Goal: Task Accomplishment & Management: Complete application form

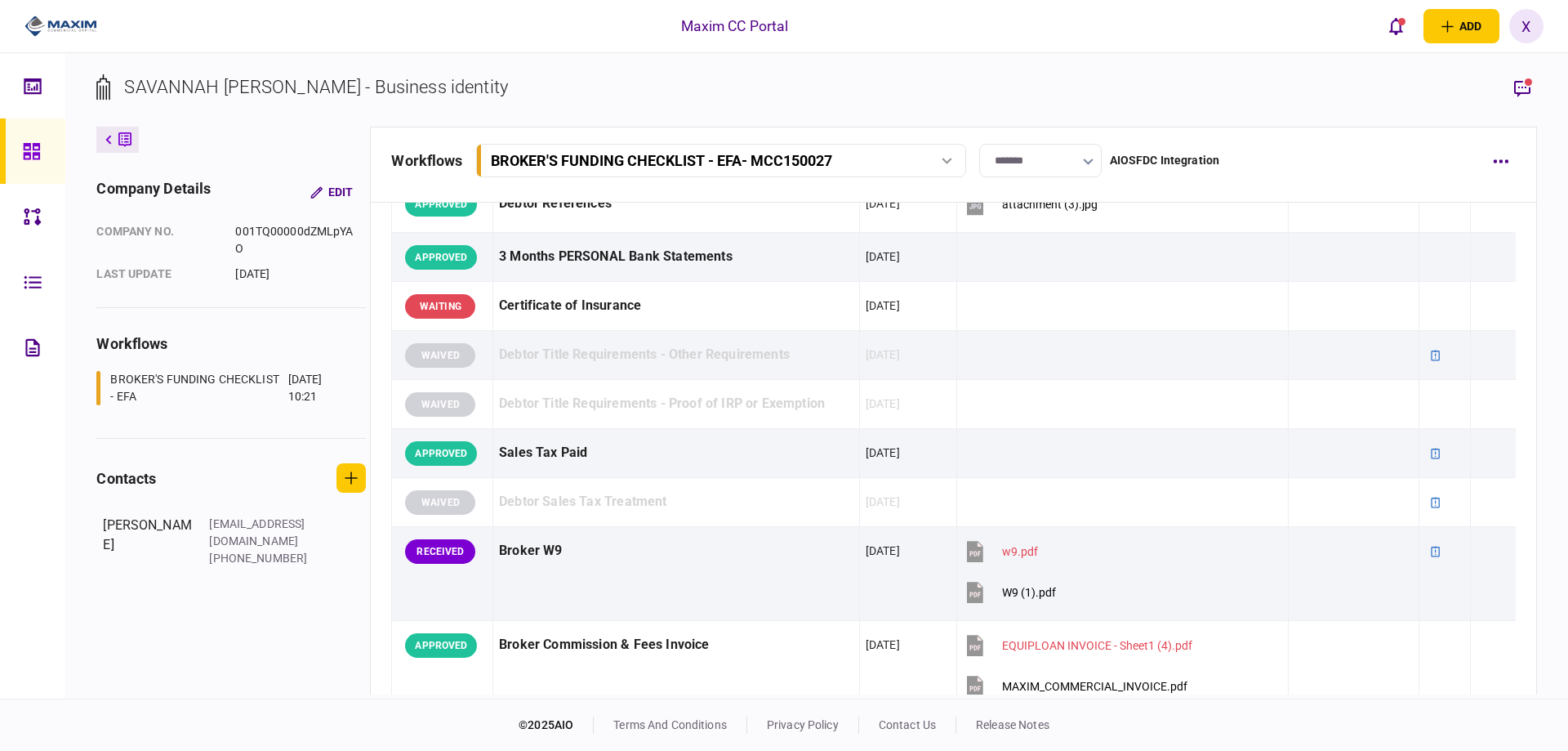
scroll to position [446, 0]
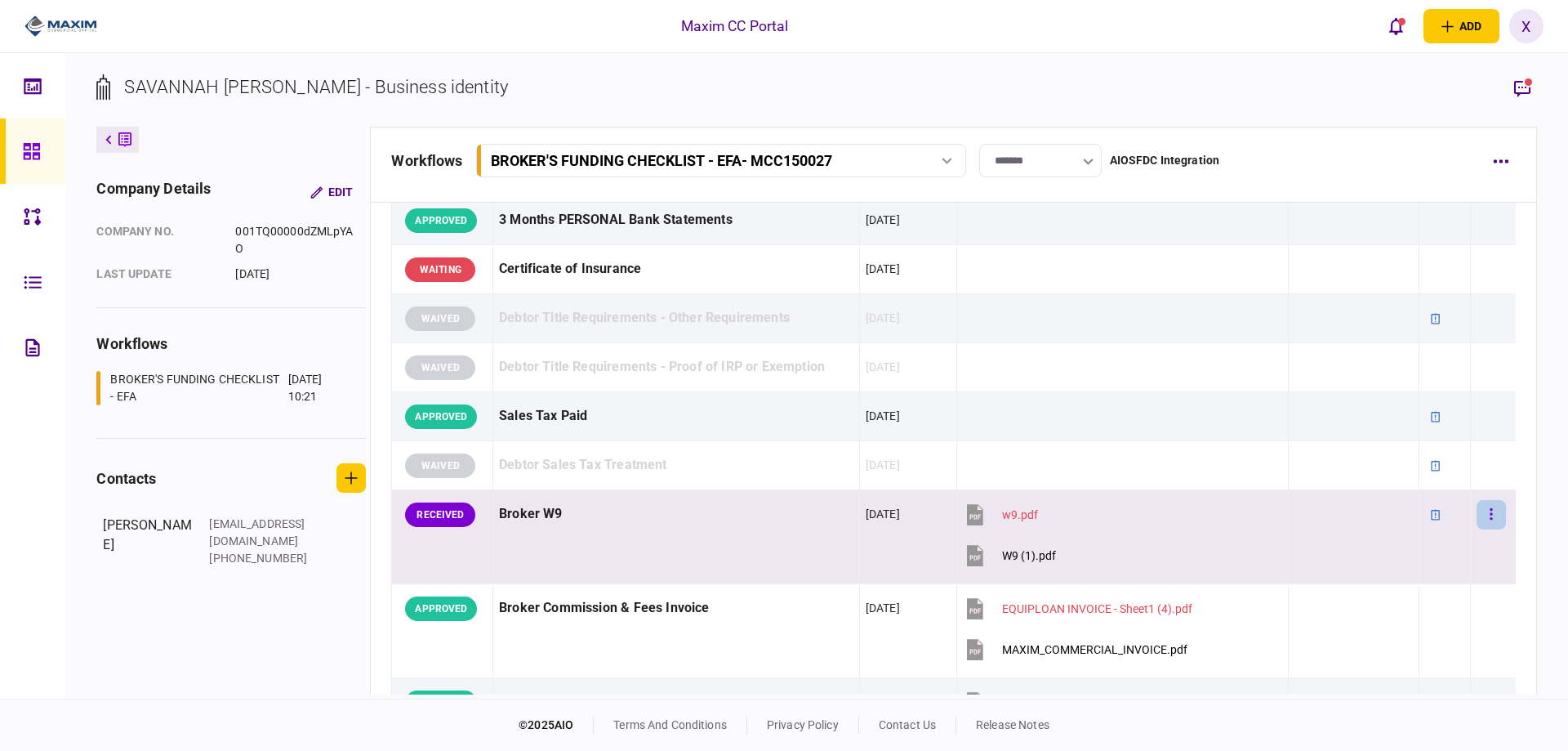
click at [1490, 515] on button "button" at bounding box center [1491, 515] width 29 height 29
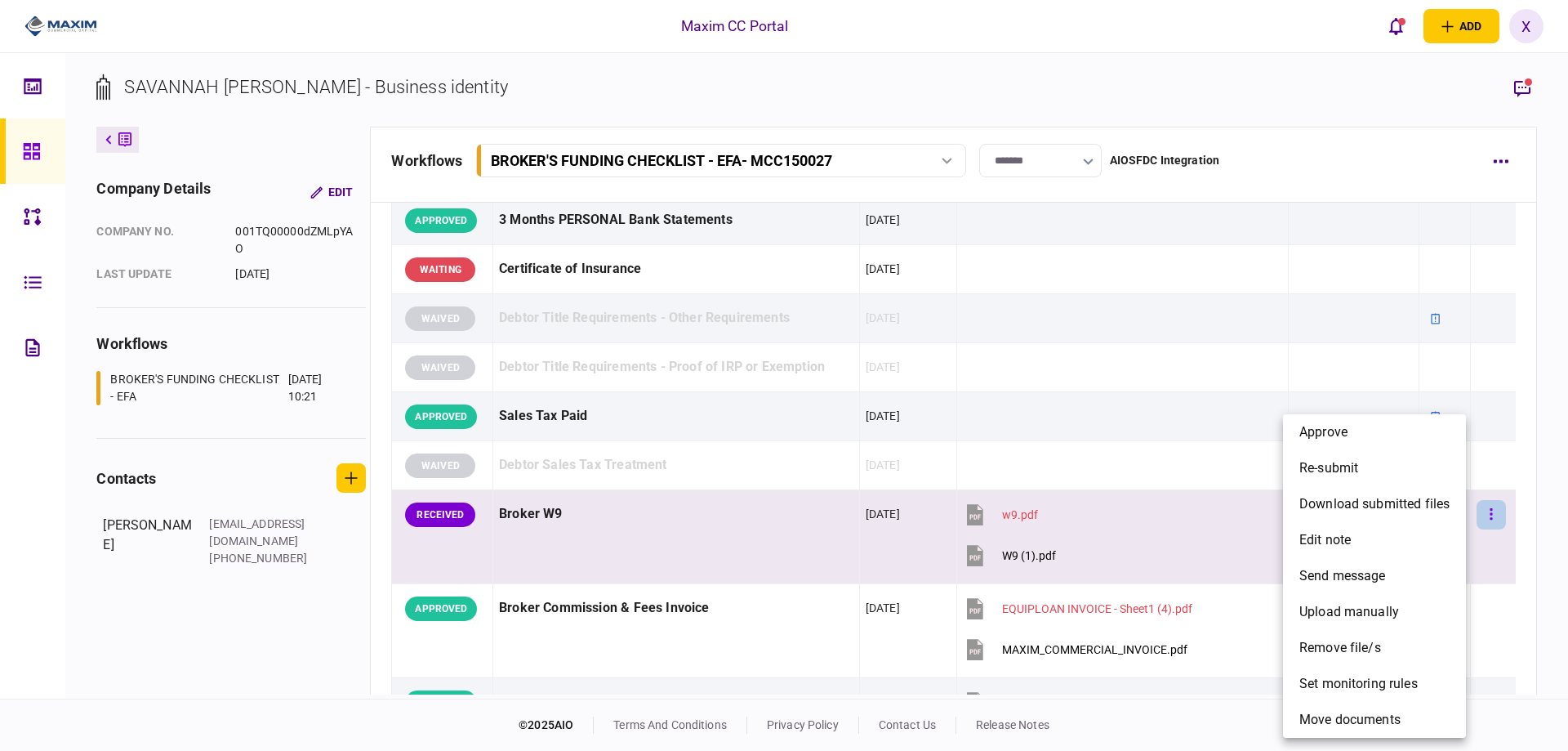
click at [1490, 515] on div at bounding box center [784, 376] width 1568 height 751
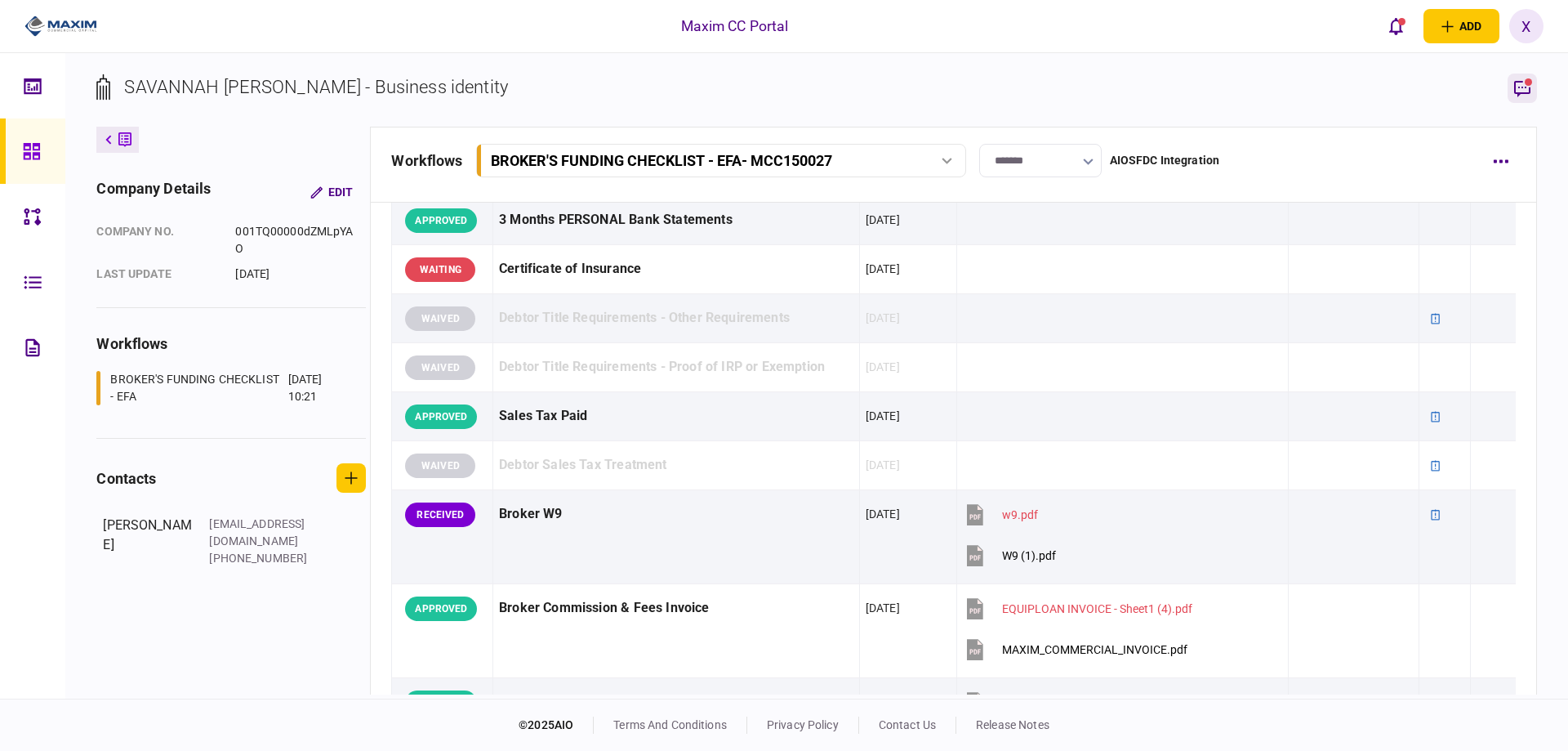
click at [1515, 78] on icon "button" at bounding box center [1523, 88] width 20 height 20
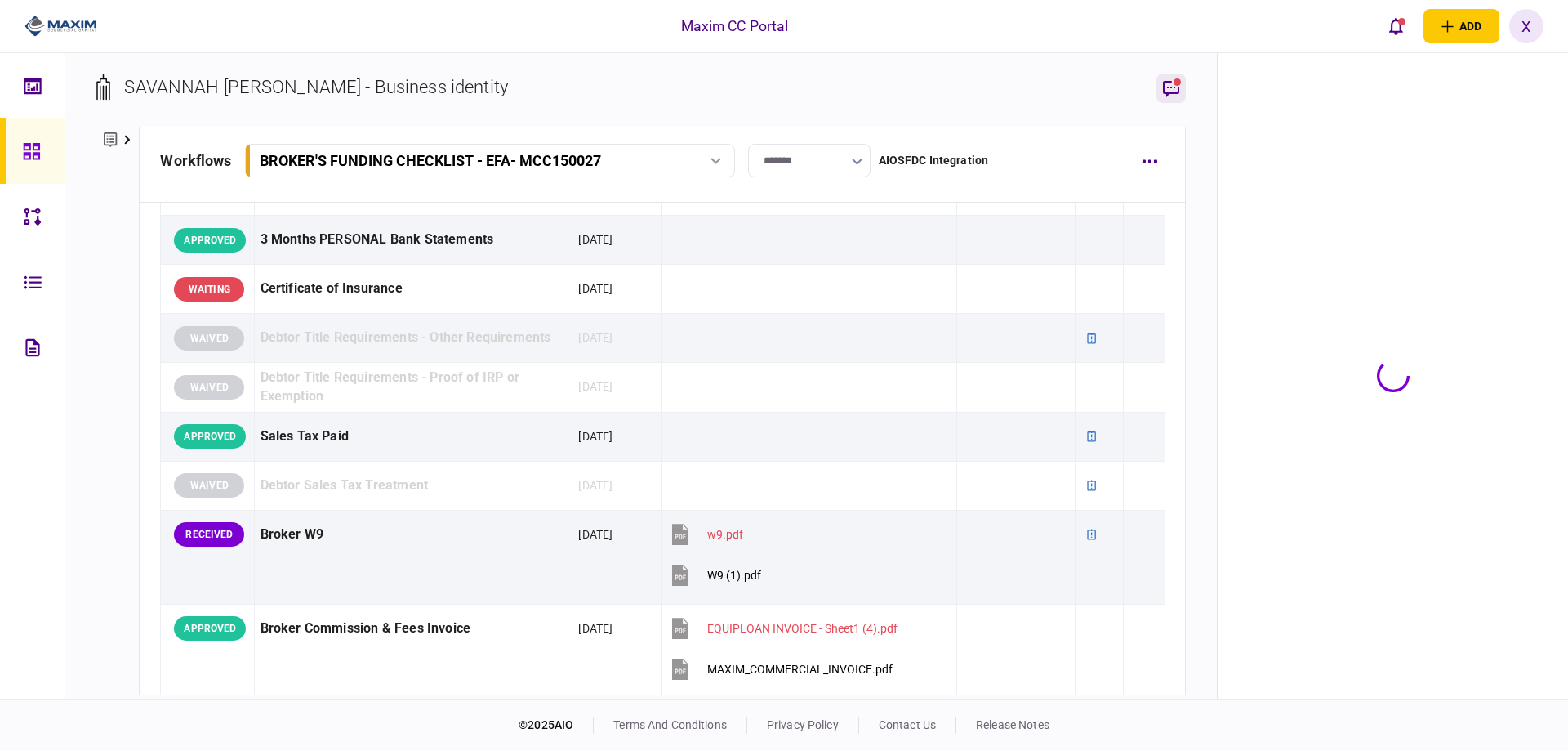
scroll to position [466, 0]
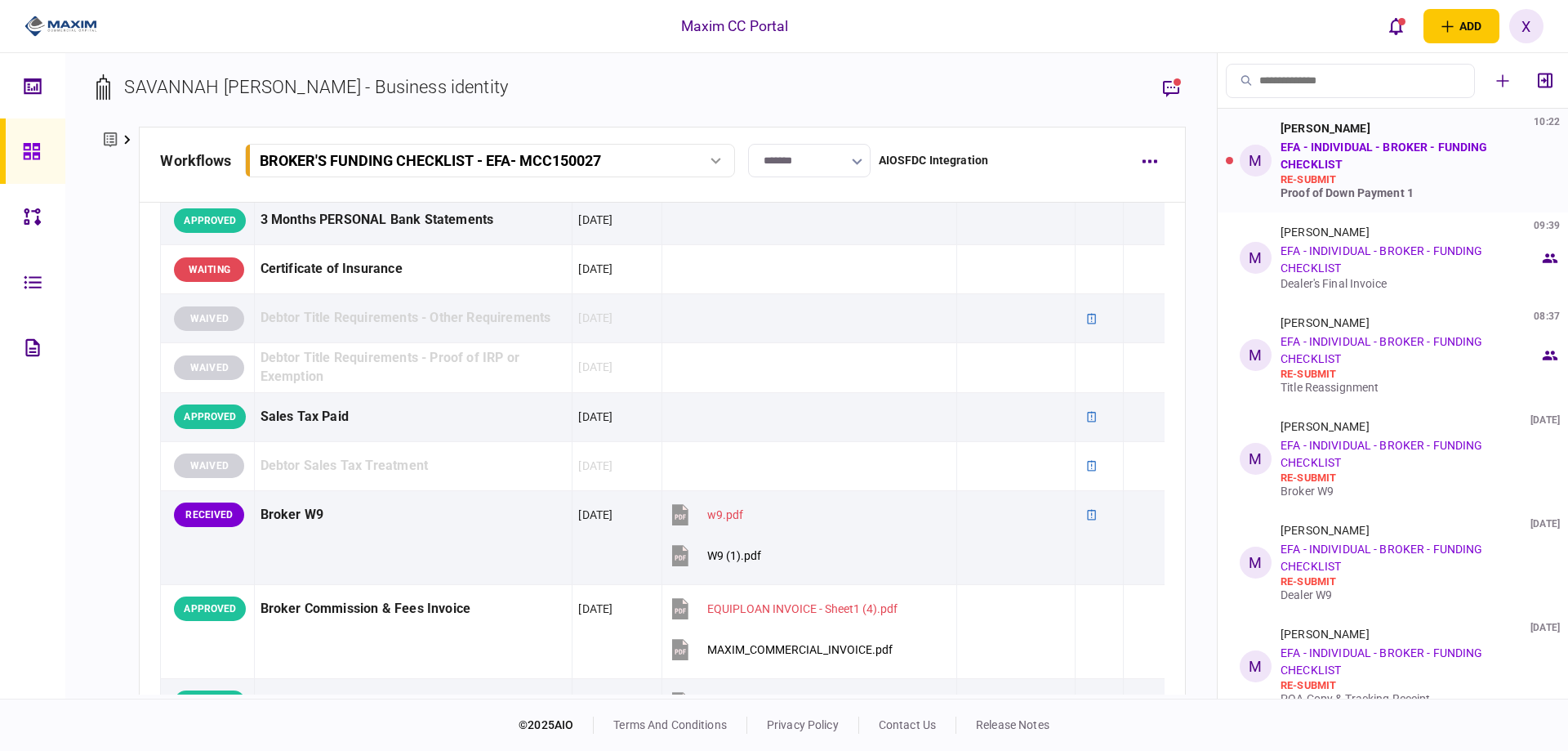
click at [1481, 184] on div "re-submit" at bounding box center [1410, 179] width 259 height 13
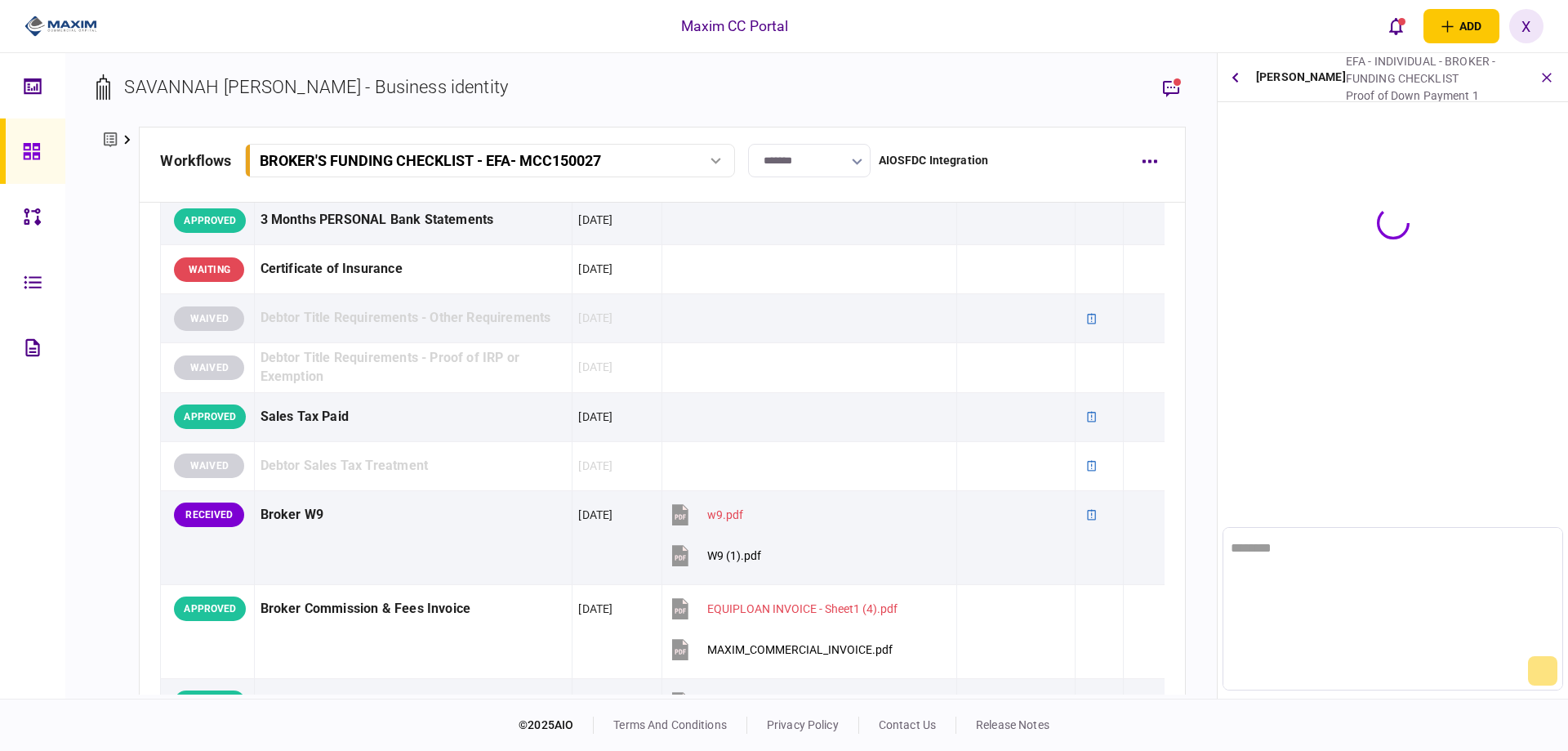
scroll to position [0, 0]
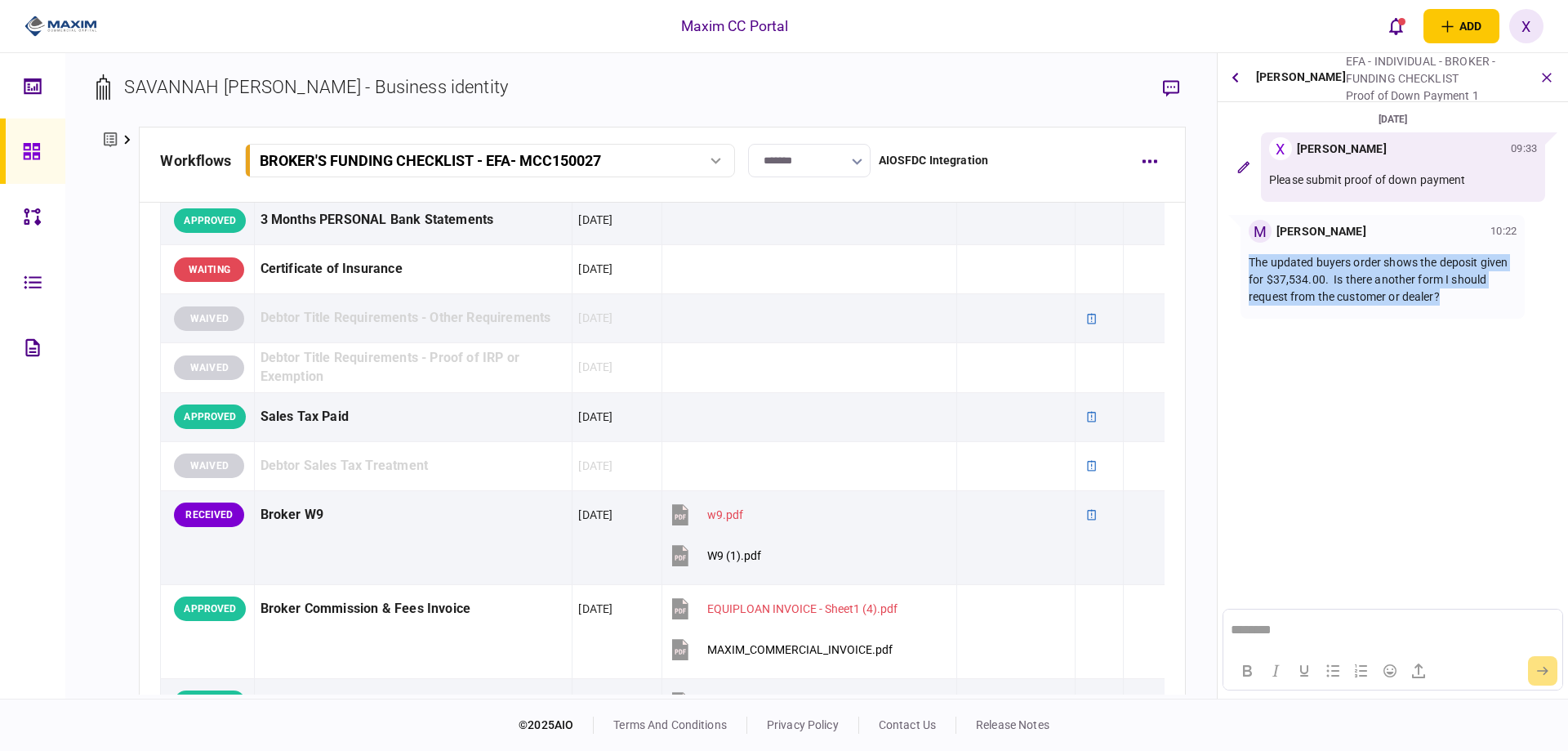
drag, startPoint x: 1455, startPoint y: 293, endPoint x: 1247, endPoint y: 259, distance: 210.8
click at [1247, 259] on div "M Max Devellis 10:22 The updated buyers order shows the deposit given for $37,5…" at bounding box center [1383, 267] width 284 height 103
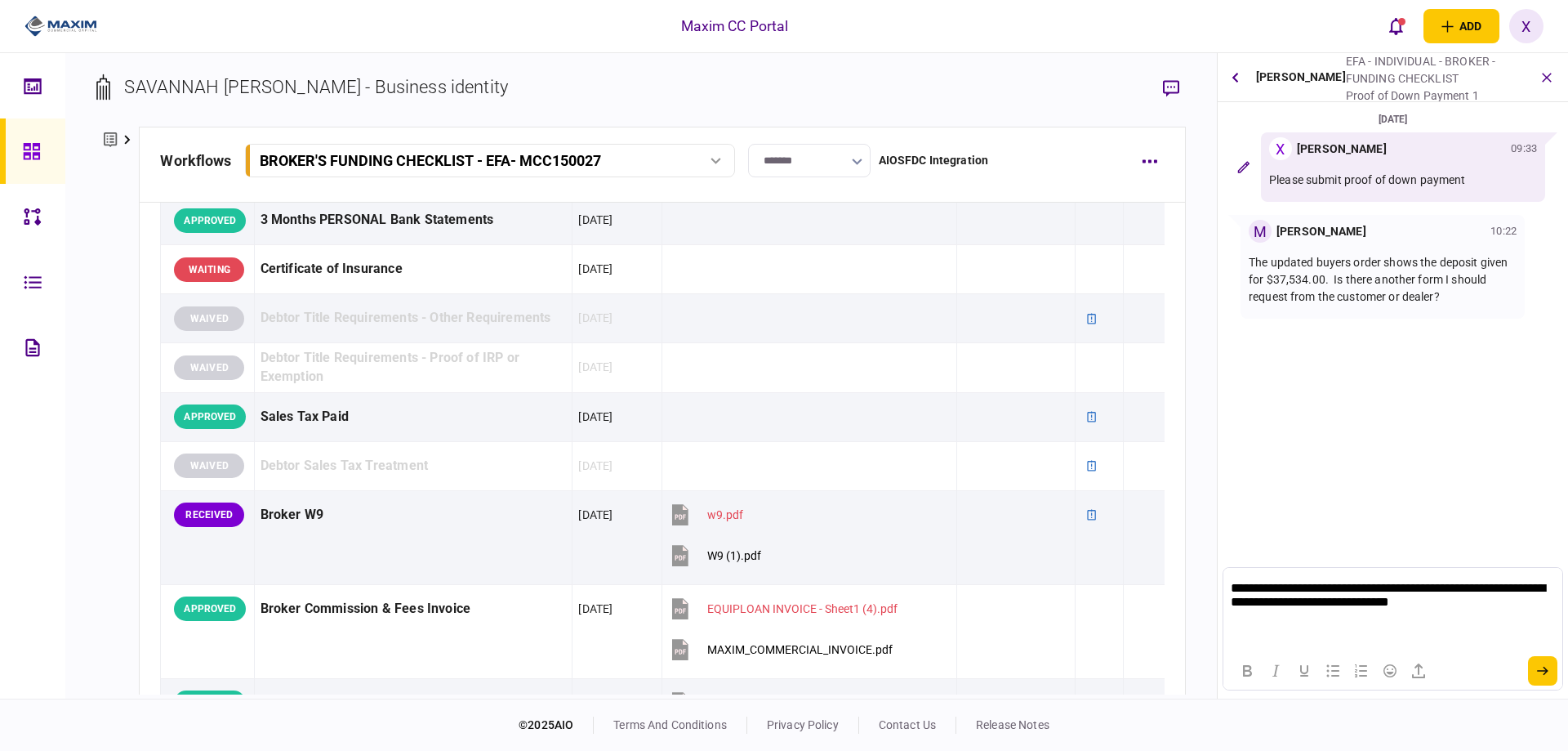
click at [1528, 663] on div at bounding box center [1392, 671] width 338 height 32
click at [1549, 679] on button "submit" at bounding box center [1543, 671] width 29 height 29
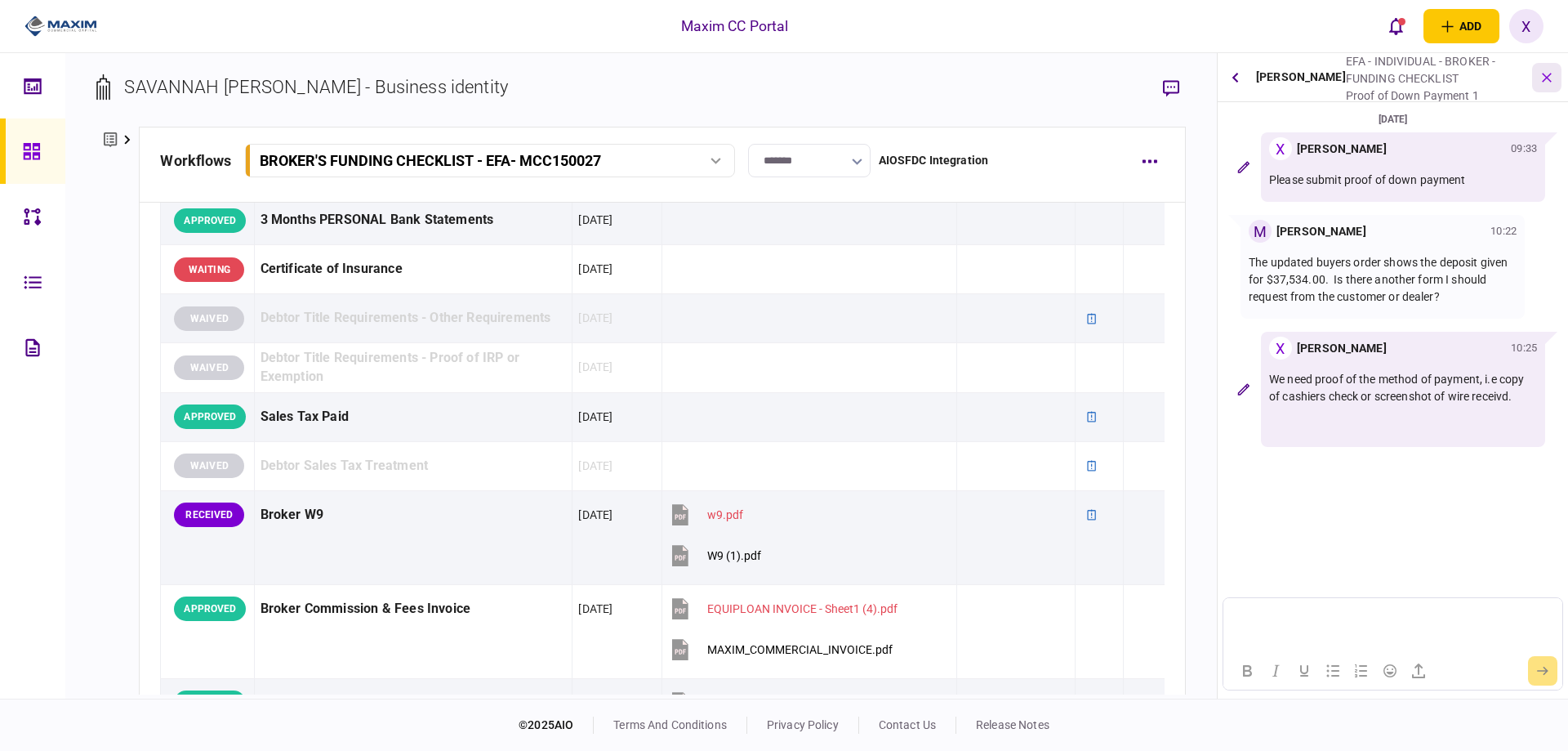
click at [1545, 77] on icon "button" at bounding box center [1547, 77] width 19 height 19
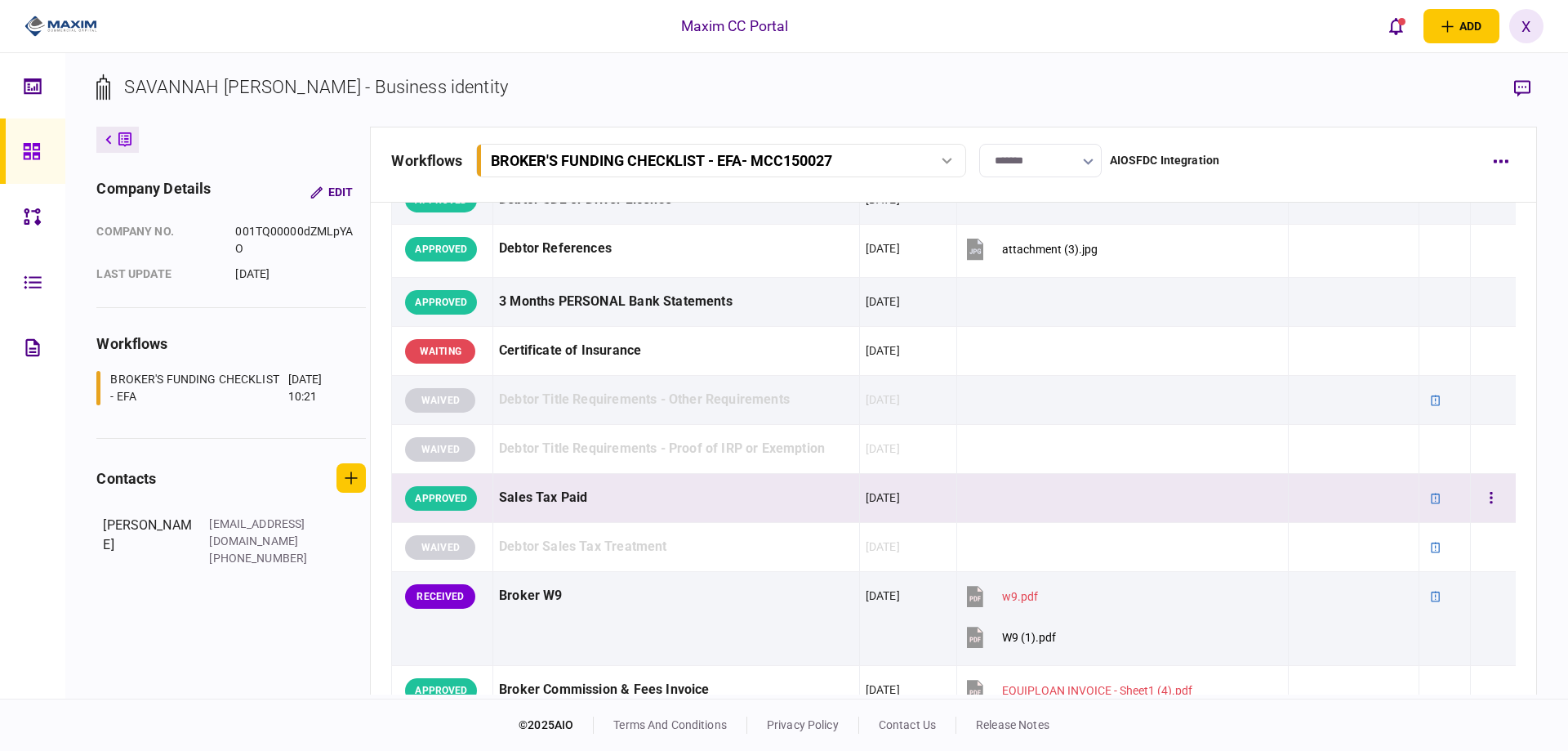
scroll to position [528, 0]
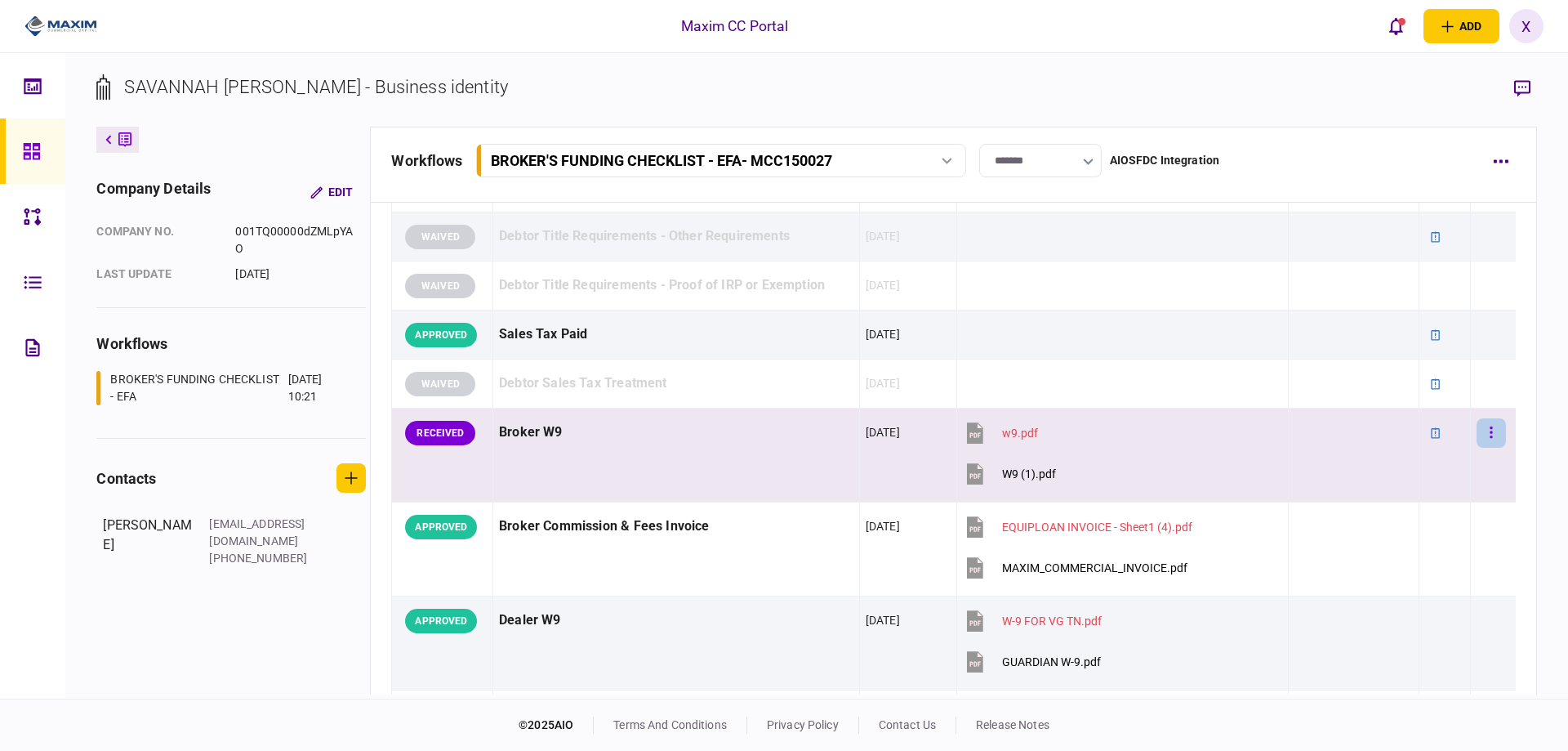
click at [1477, 433] on button "button" at bounding box center [1491, 433] width 29 height 29
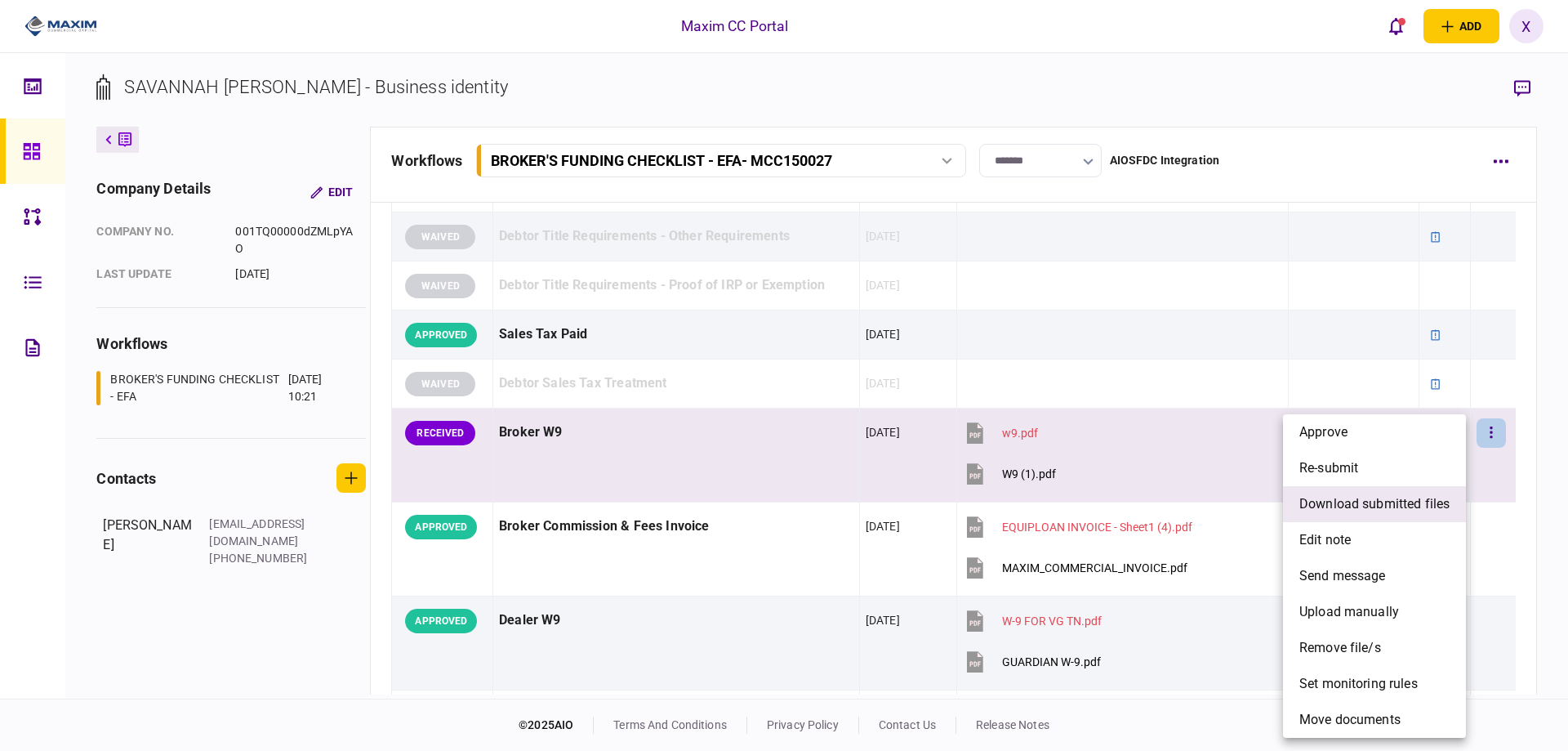
click at [1365, 499] on span "download submitted files" at bounding box center [1375, 504] width 151 height 20
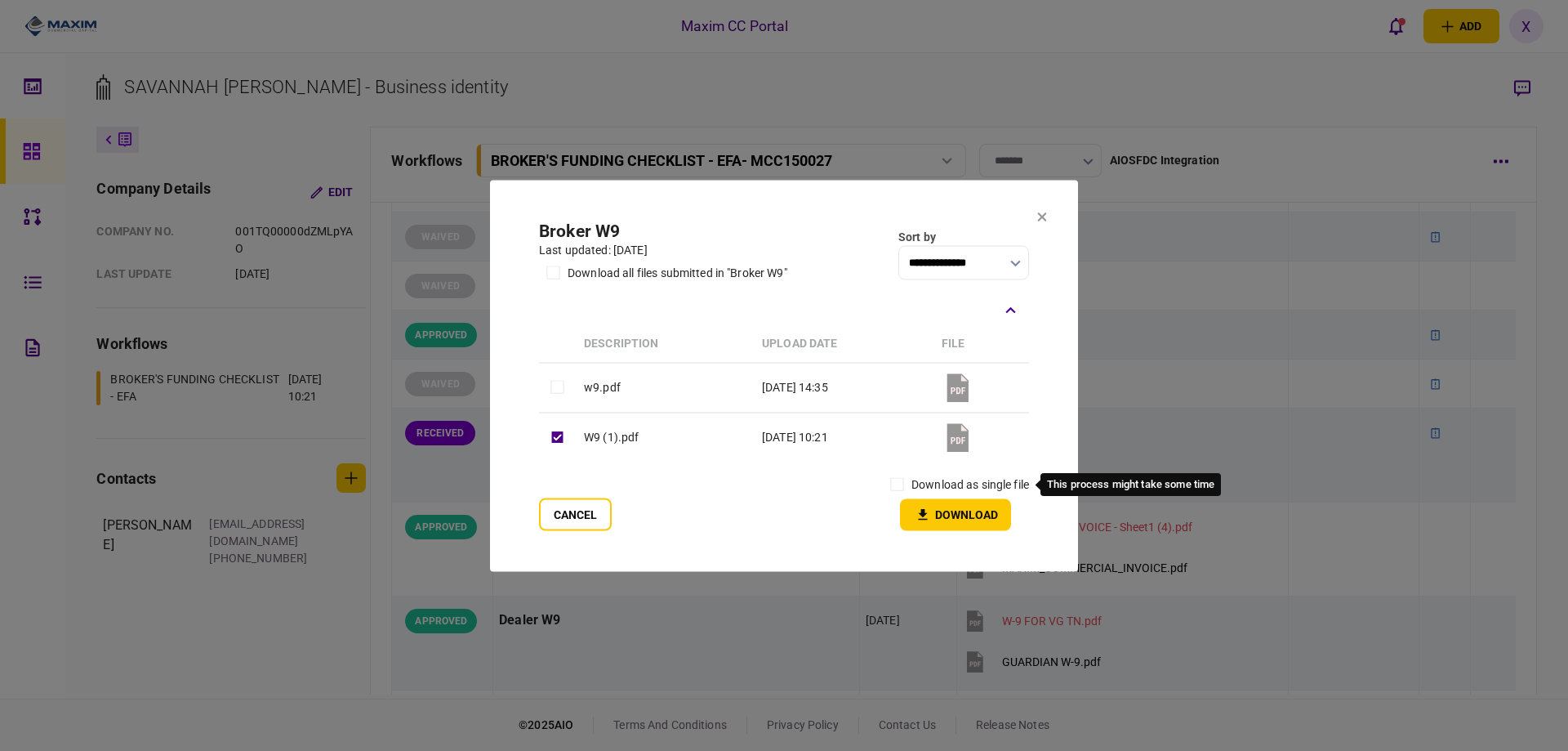
click at [931, 483] on label "download as single file" at bounding box center [971, 483] width 118 height 17
click at [973, 524] on button "Download" at bounding box center [956, 515] width 111 height 32
drag, startPoint x: 571, startPoint y: 511, endPoint x: 582, endPoint y: 467, distance: 45.4
click at [571, 511] on button "Cancel" at bounding box center [576, 514] width 73 height 33
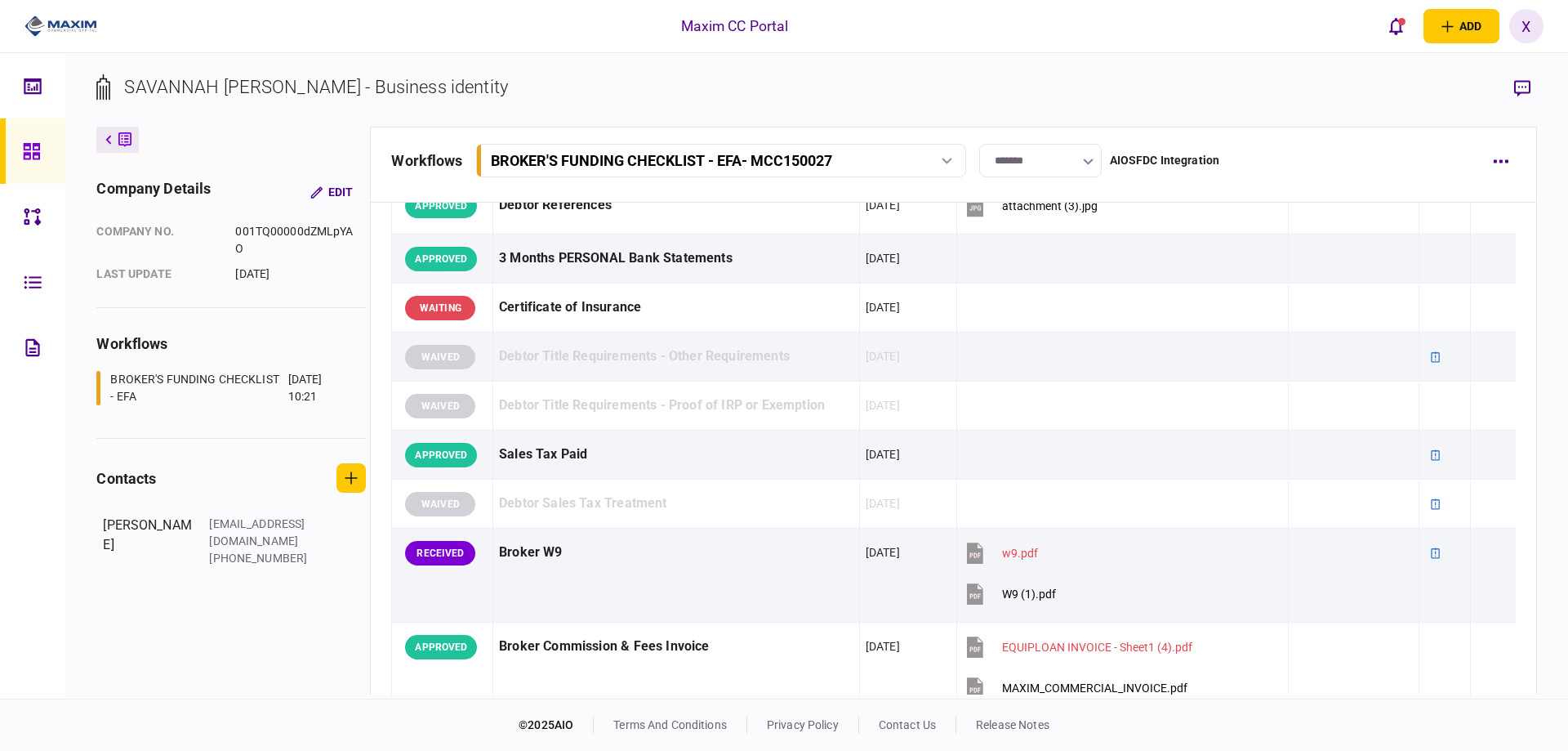
scroll to position [491, 0]
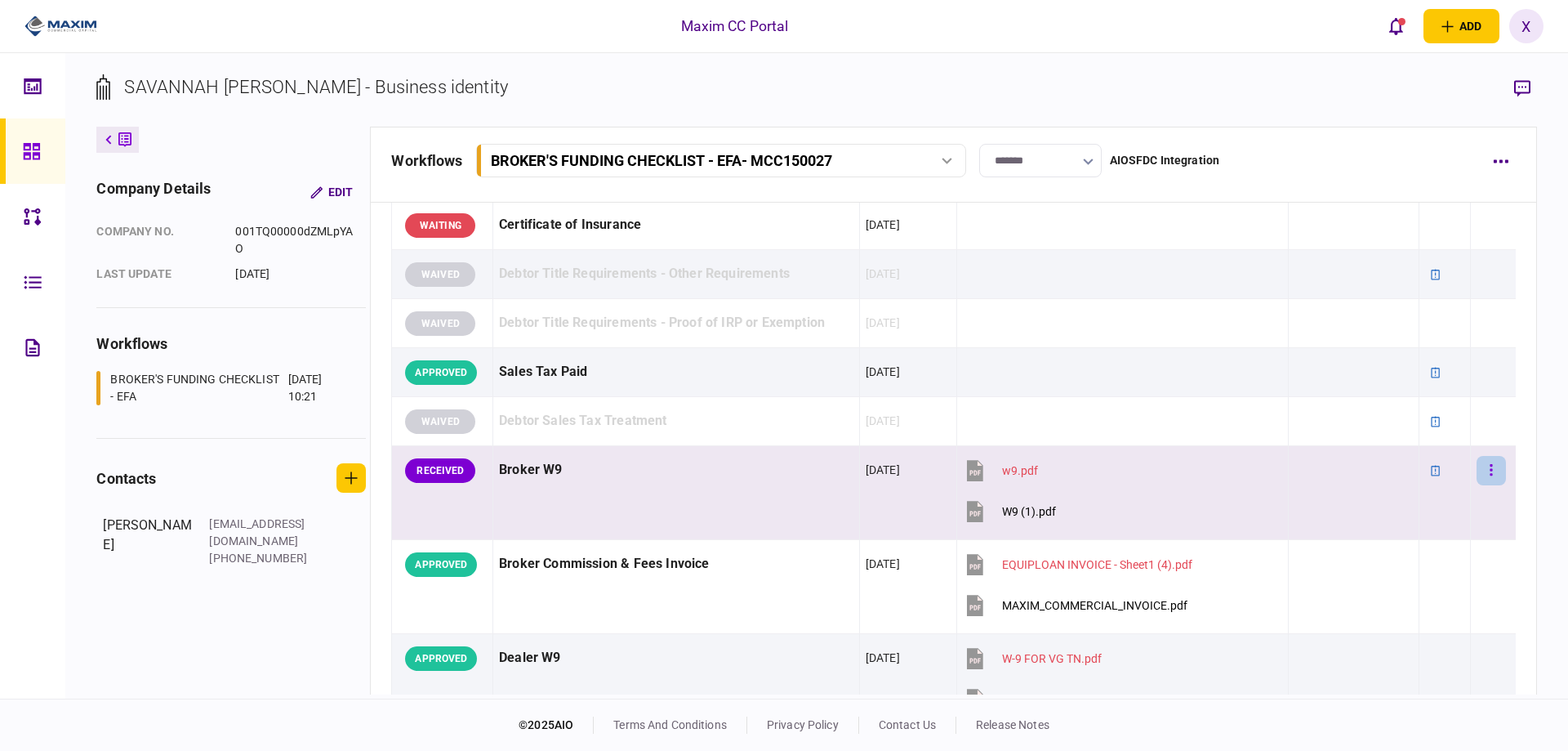
click at [1478, 475] on button "button" at bounding box center [1491, 470] width 29 height 29
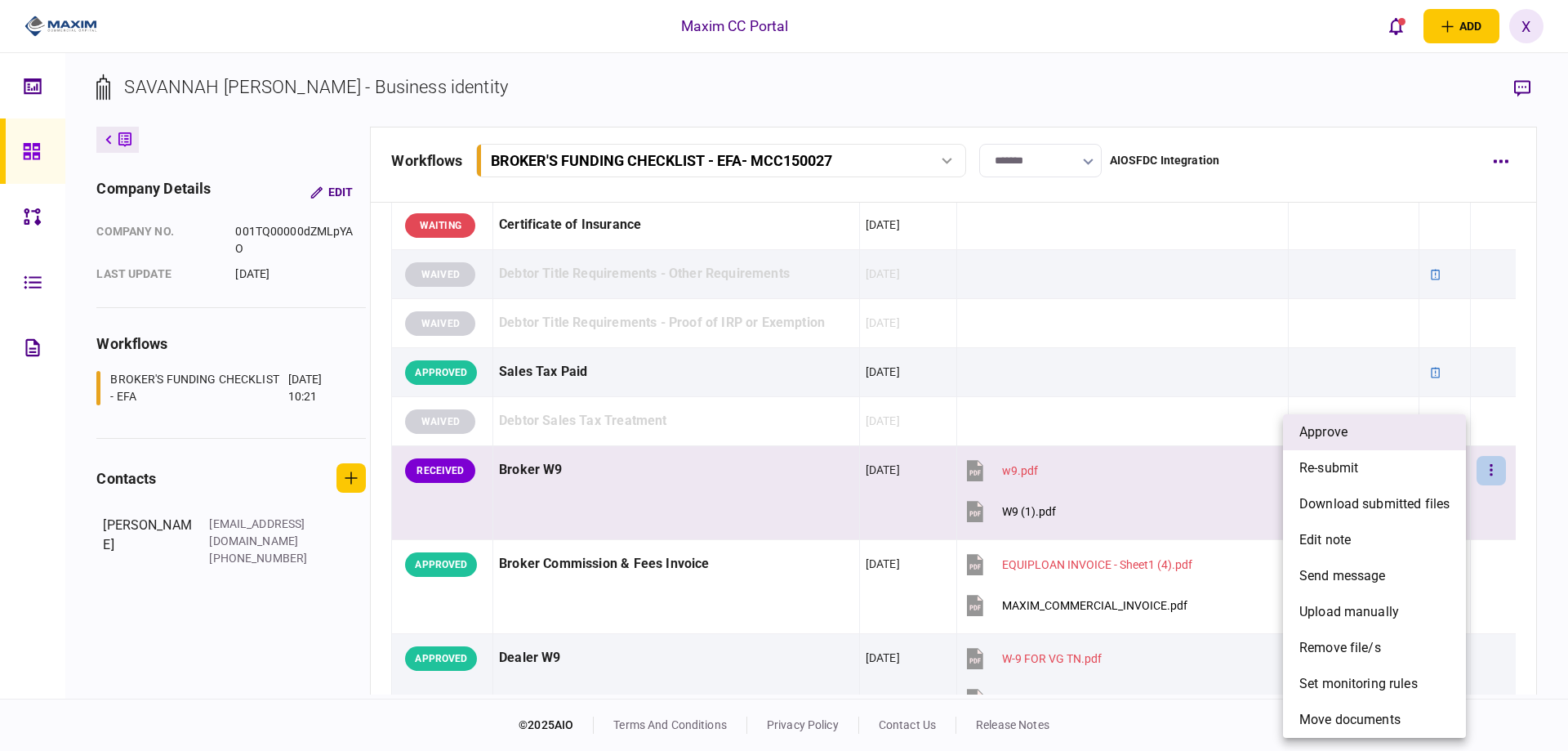
click at [1362, 444] on li "approve" at bounding box center [1375, 433] width 183 height 36
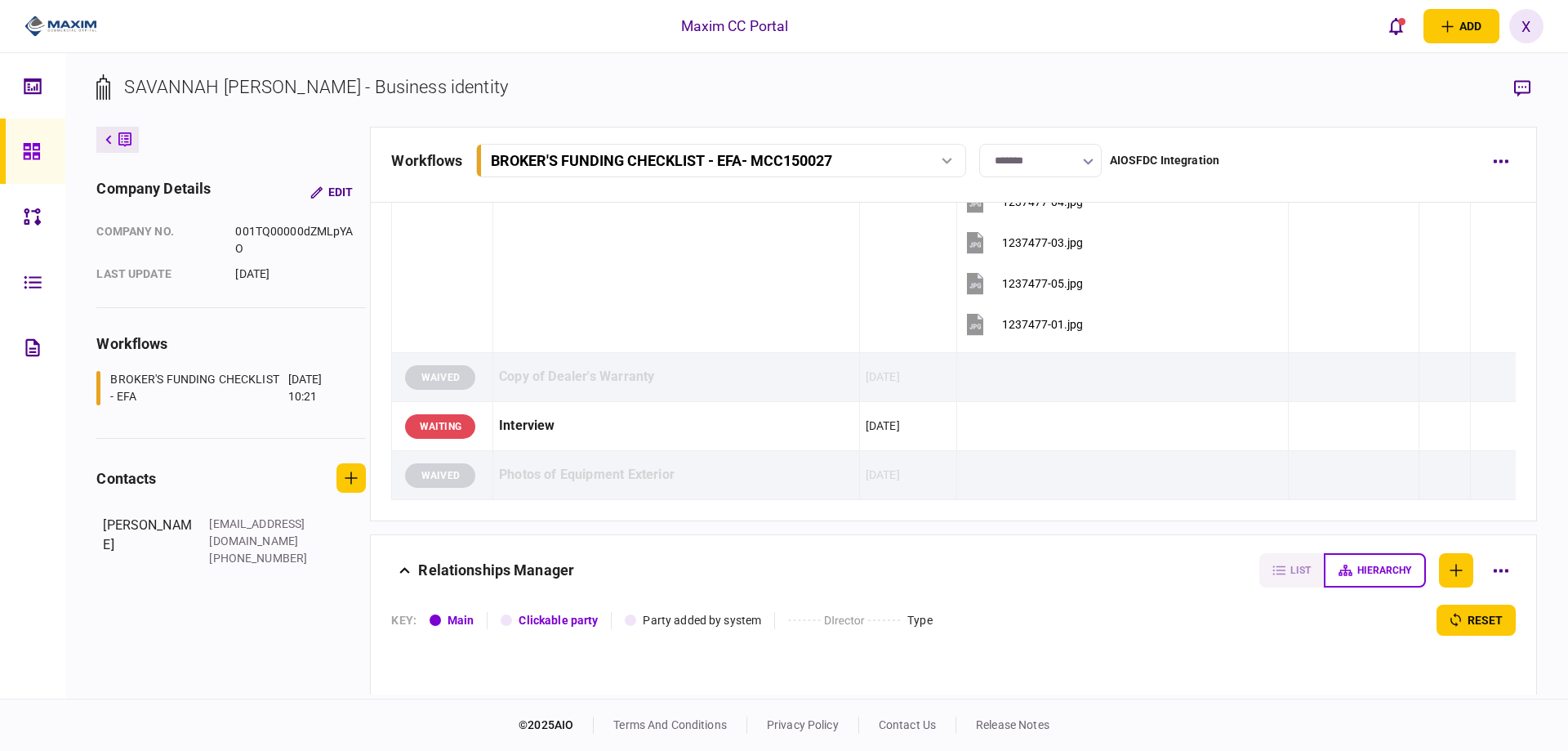
scroll to position [1672, 0]
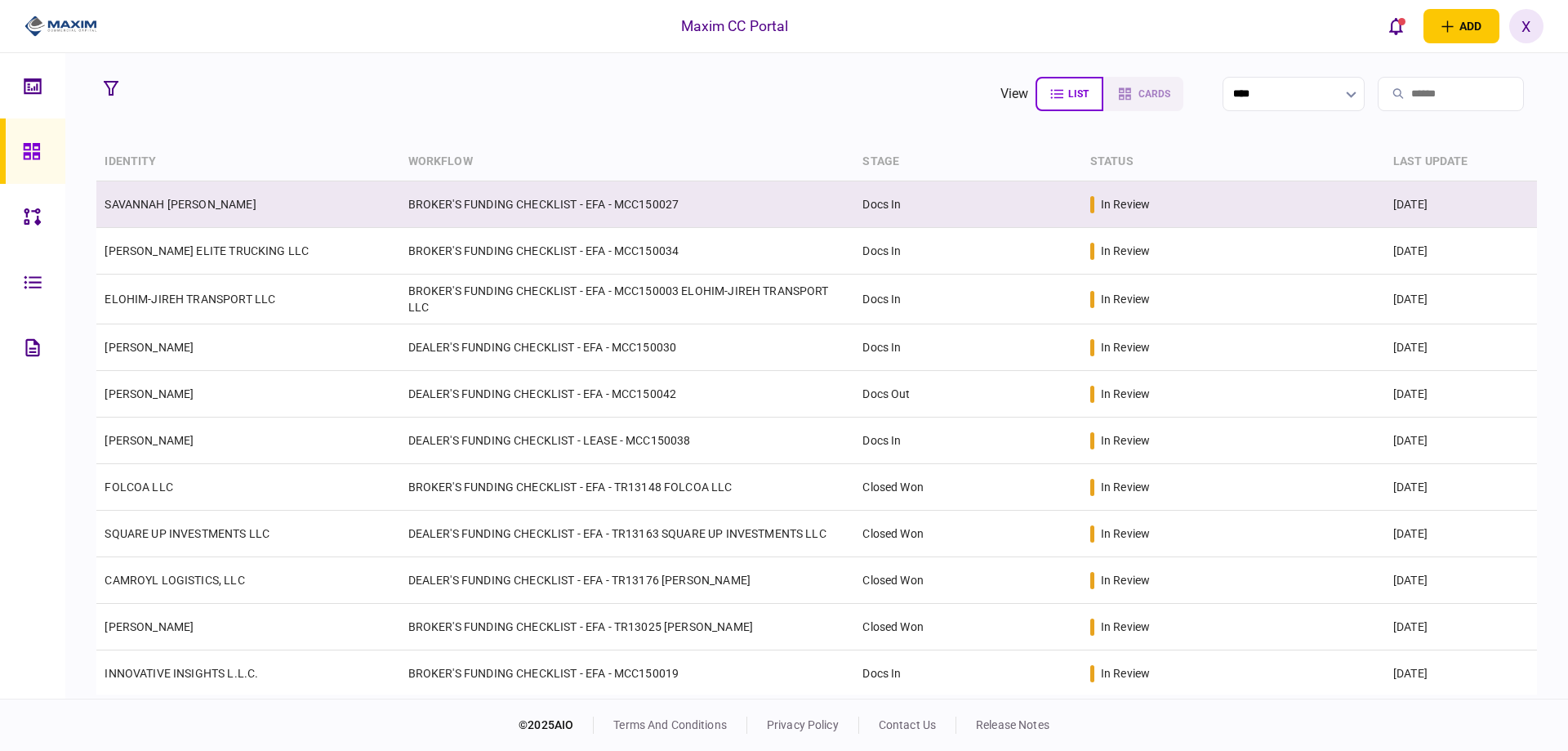
click at [479, 201] on td "BROKER'S FUNDING CHECKLIST - EFA - MCC150027" at bounding box center [628, 204] width 455 height 46
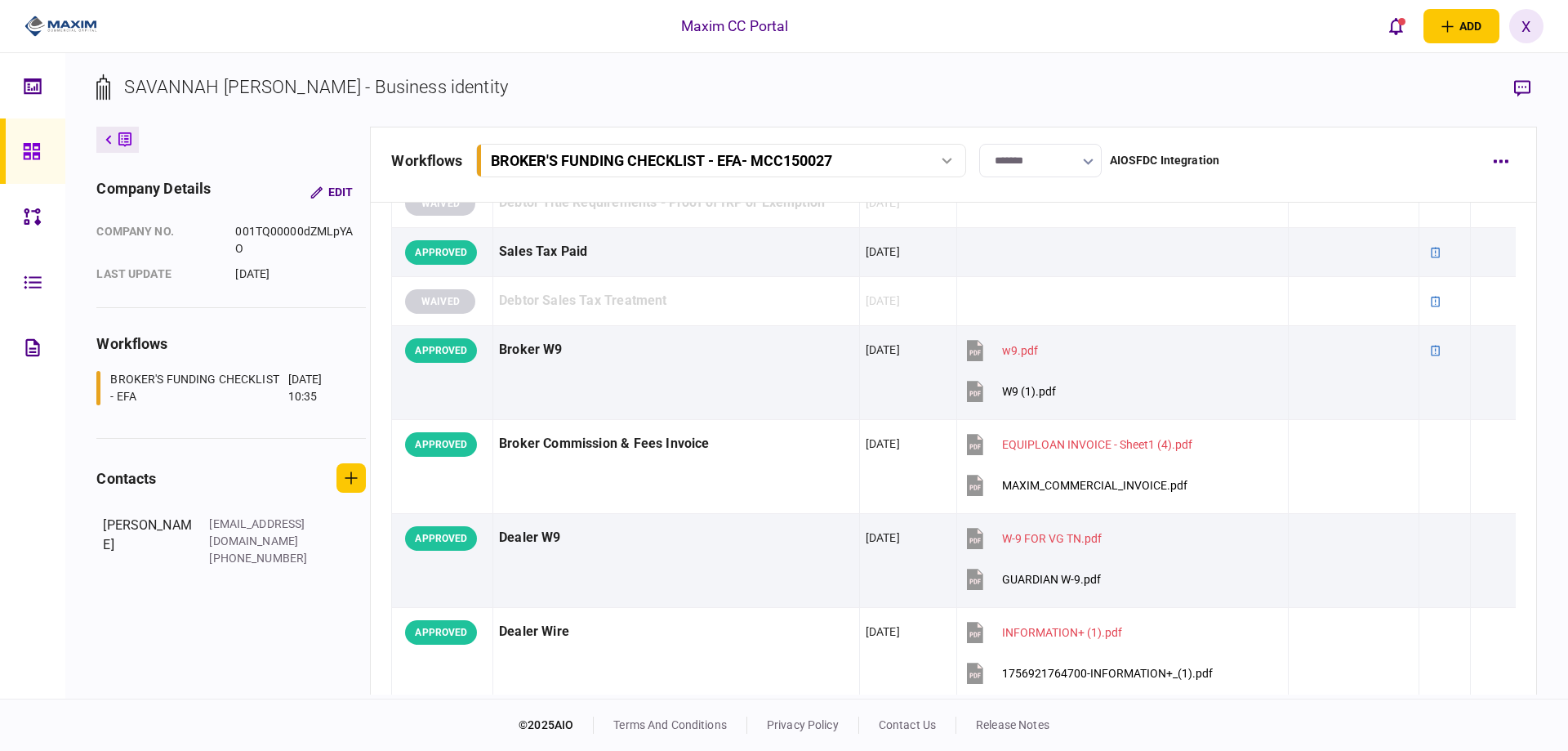
scroll to position [617, 0]
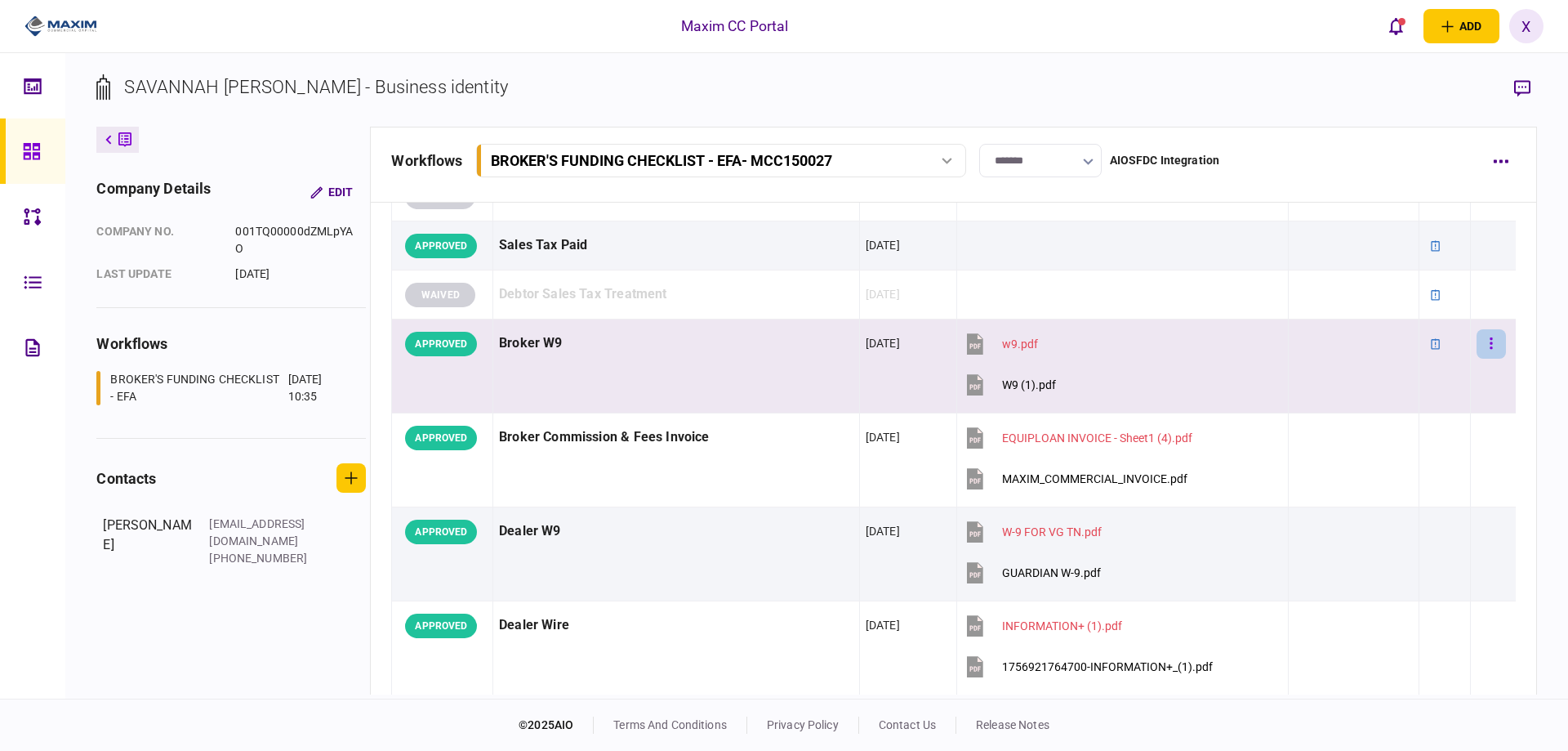
click at [1479, 351] on button "button" at bounding box center [1491, 343] width 29 height 29
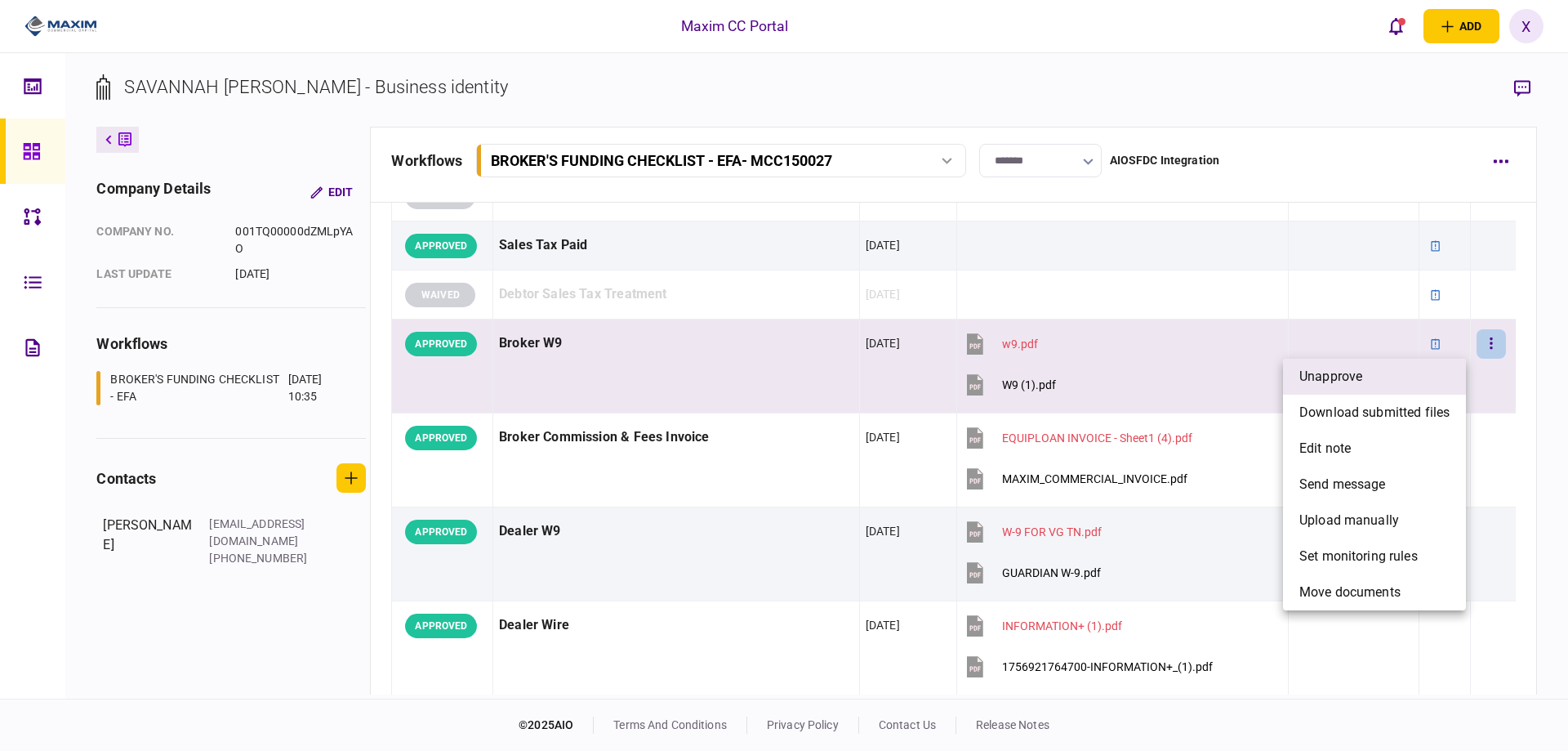
click at [1431, 368] on li "unapprove" at bounding box center [1375, 376] width 183 height 36
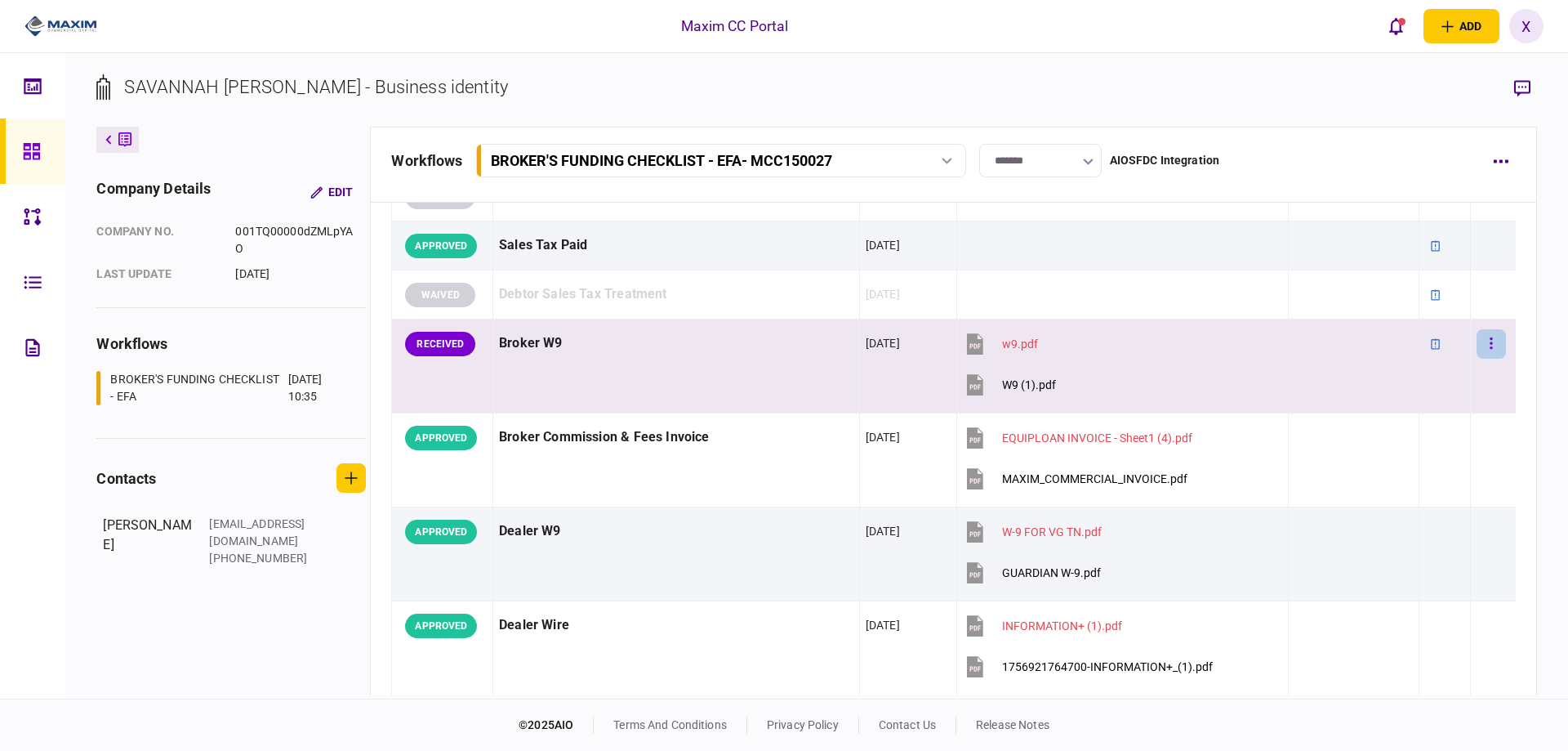
click at [1483, 342] on button "button" at bounding box center [1491, 343] width 29 height 29
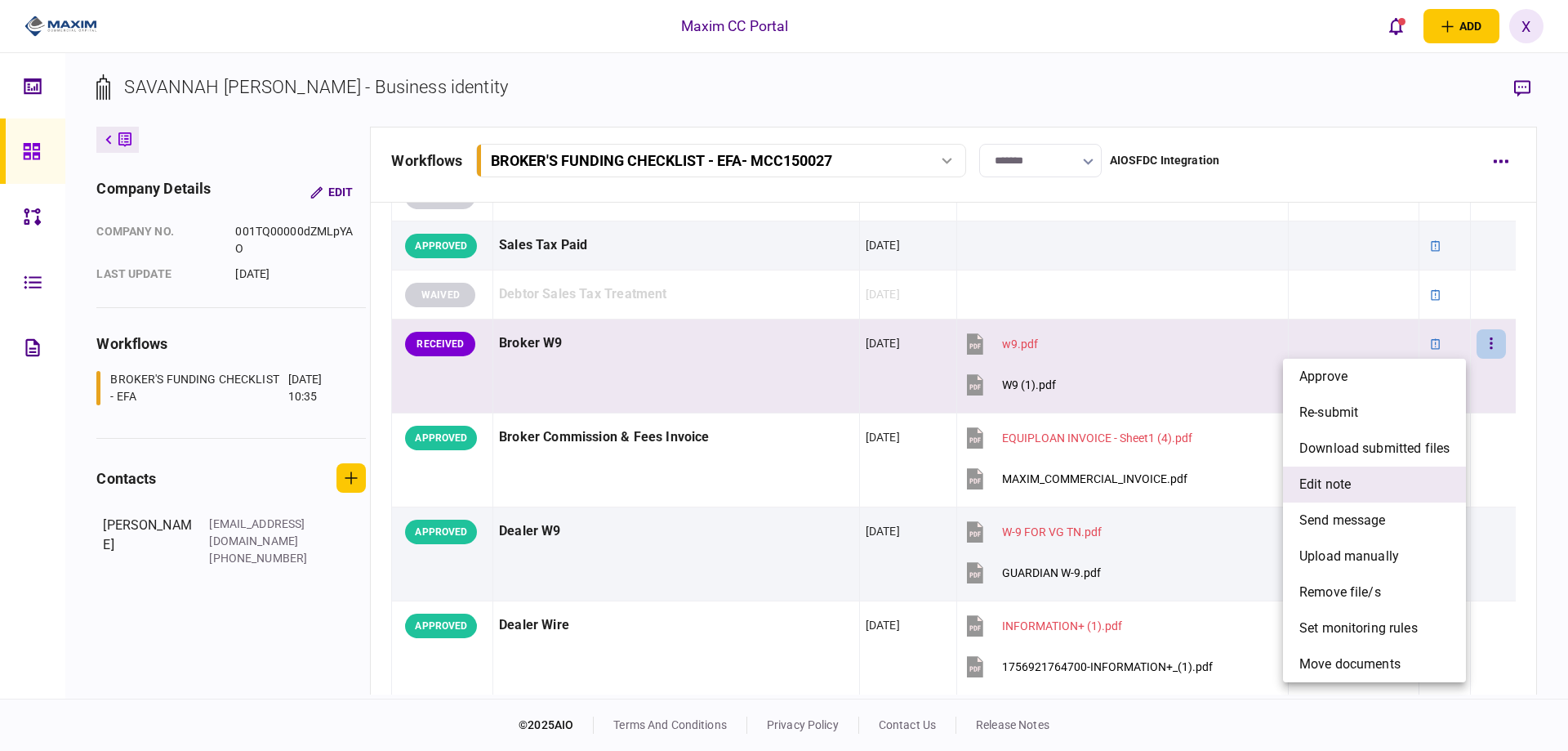
click at [1400, 479] on li "edit note" at bounding box center [1375, 484] width 183 height 36
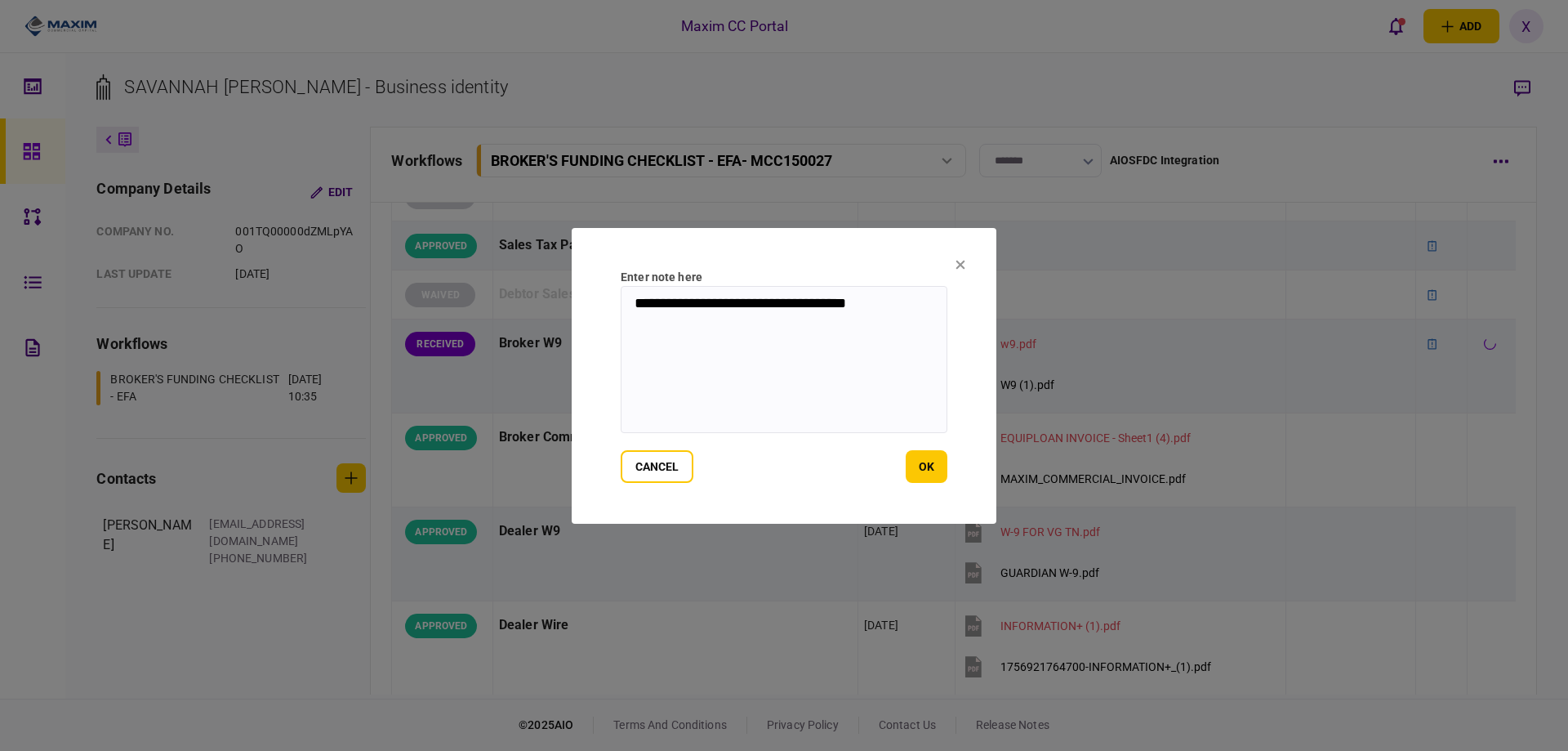
drag, startPoint x: 924, startPoint y: 305, endPoint x: 628, endPoint y: 336, distance: 297.6
click at [608, 328] on section "**********" at bounding box center [784, 376] width 425 height 296
click at [961, 264] on icon at bounding box center [961, 264] width 9 height 9
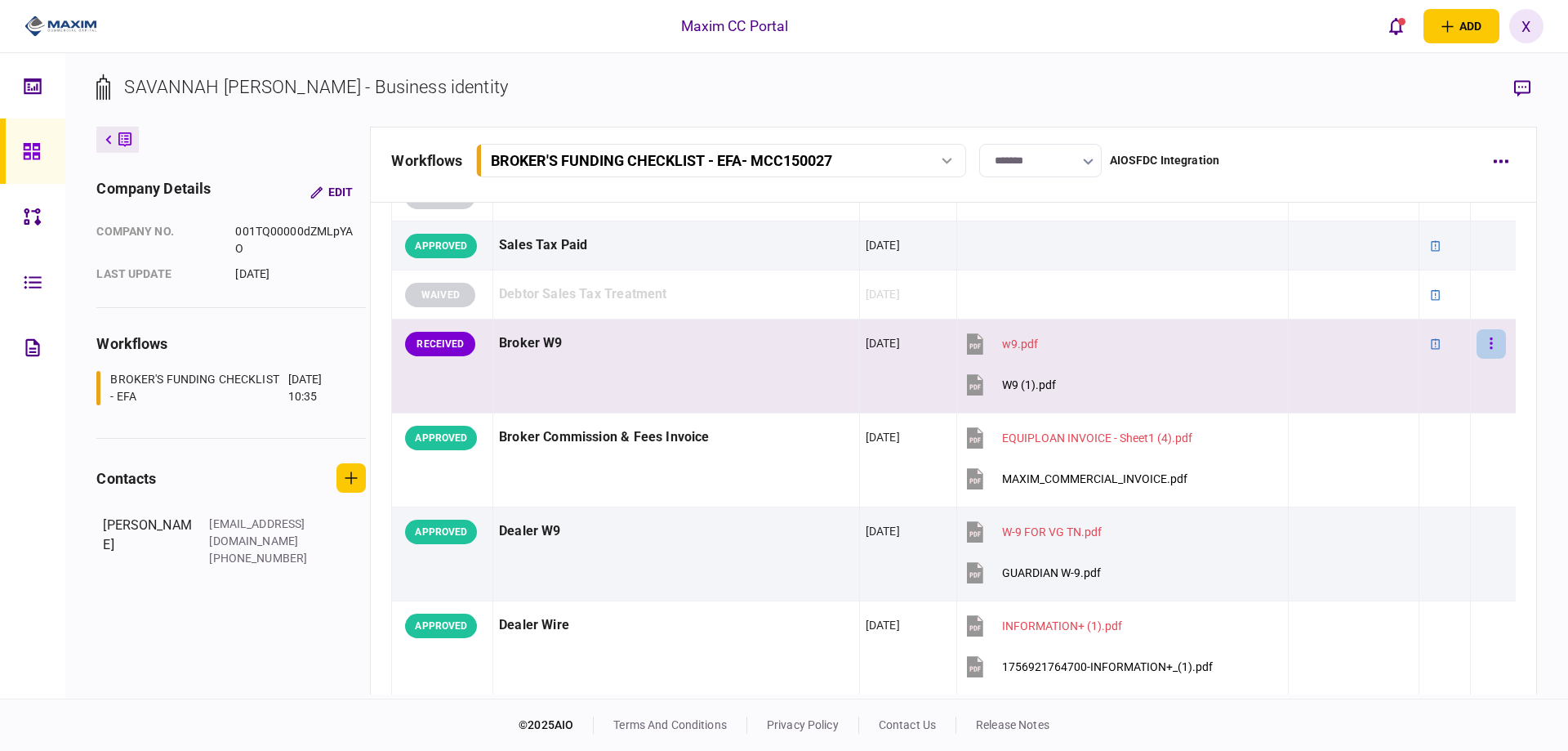
click at [1477, 347] on button "button" at bounding box center [1491, 343] width 29 height 29
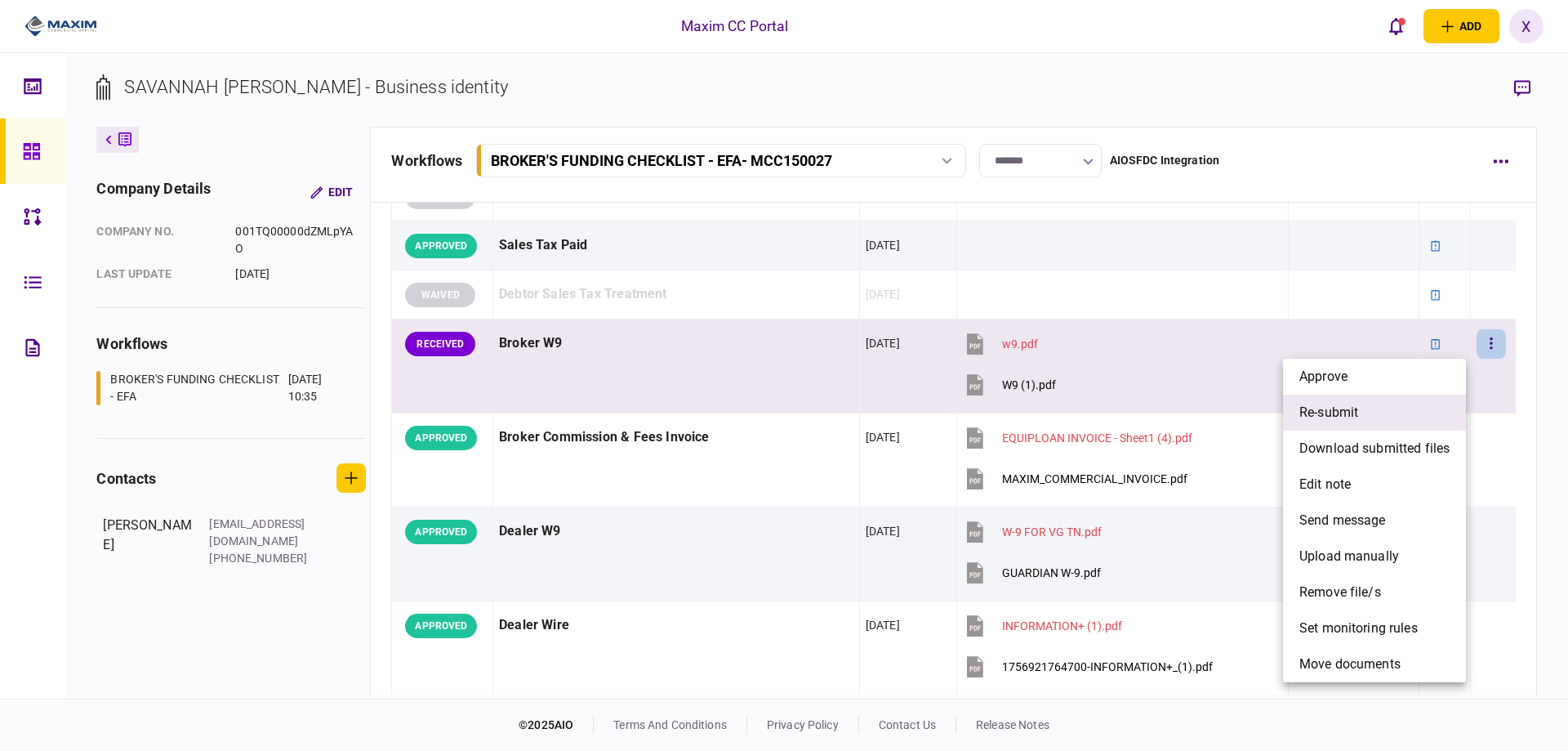
click at [1412, 412] on li "re-submit" at bounding box center [1375, 413] width 183 height 36
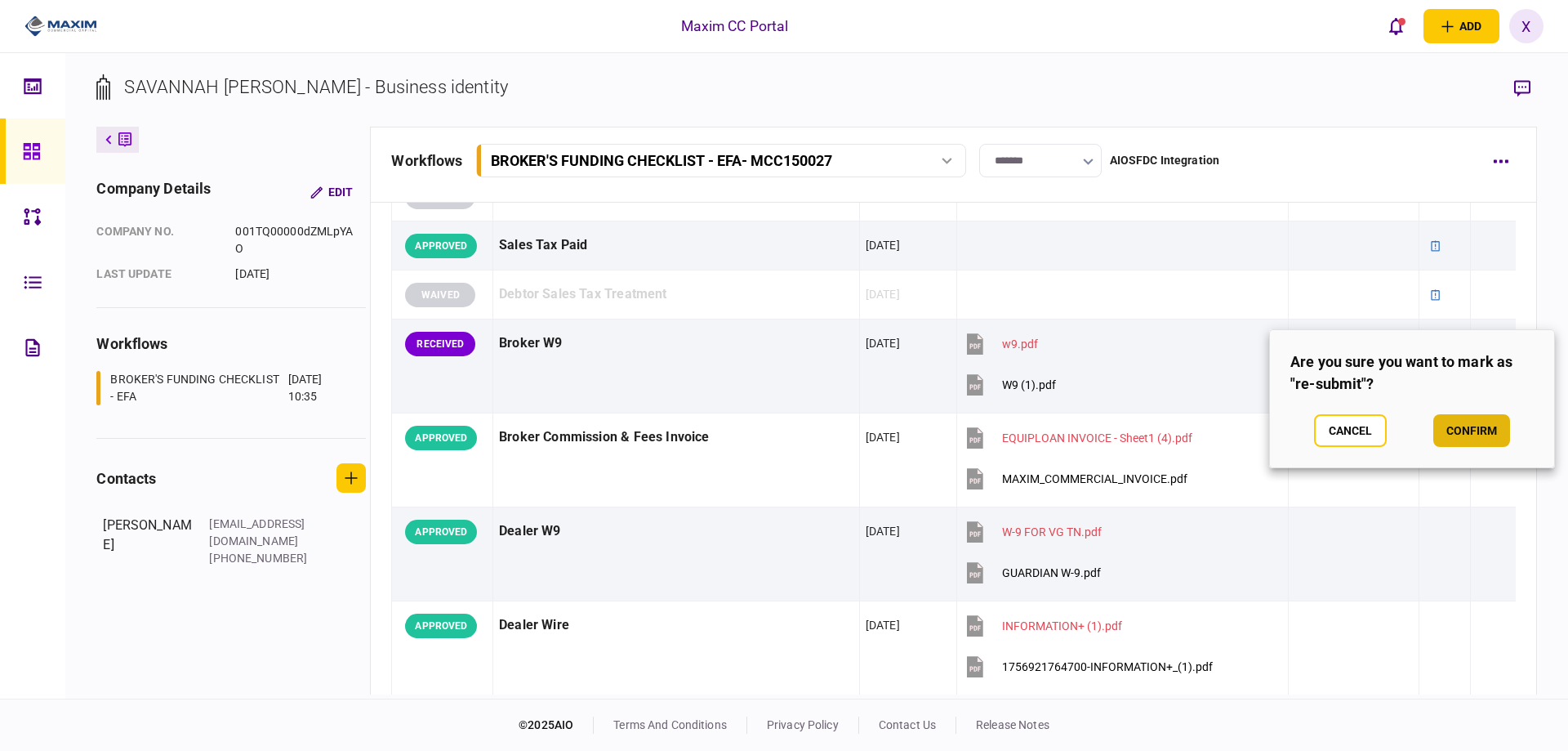
click at [1478, 434] on button "confirm" at bounding box center [1472, 431] width 77 height 33
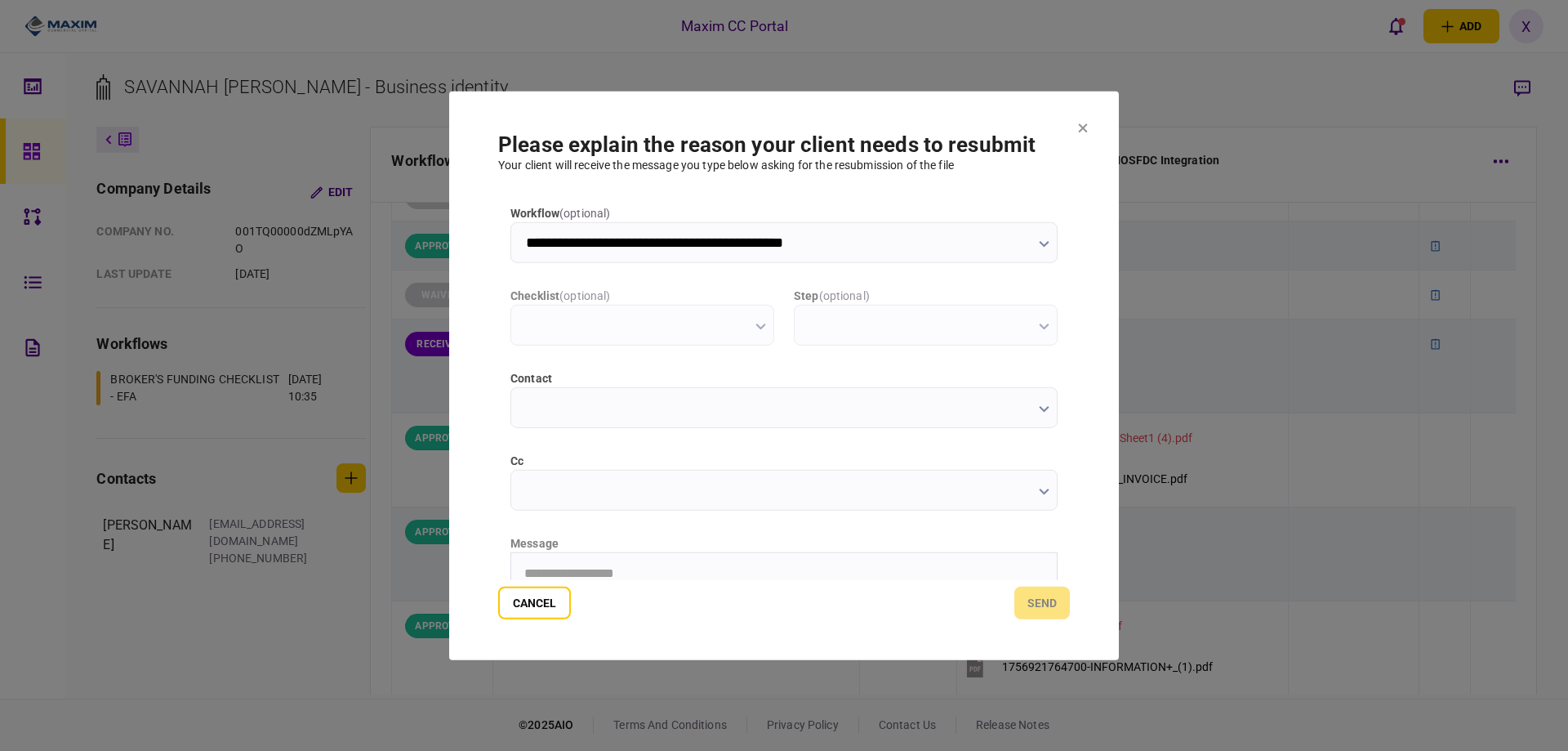
scroll to position [0, 0]
type input "**********"
type input "*********"
type input "**********"
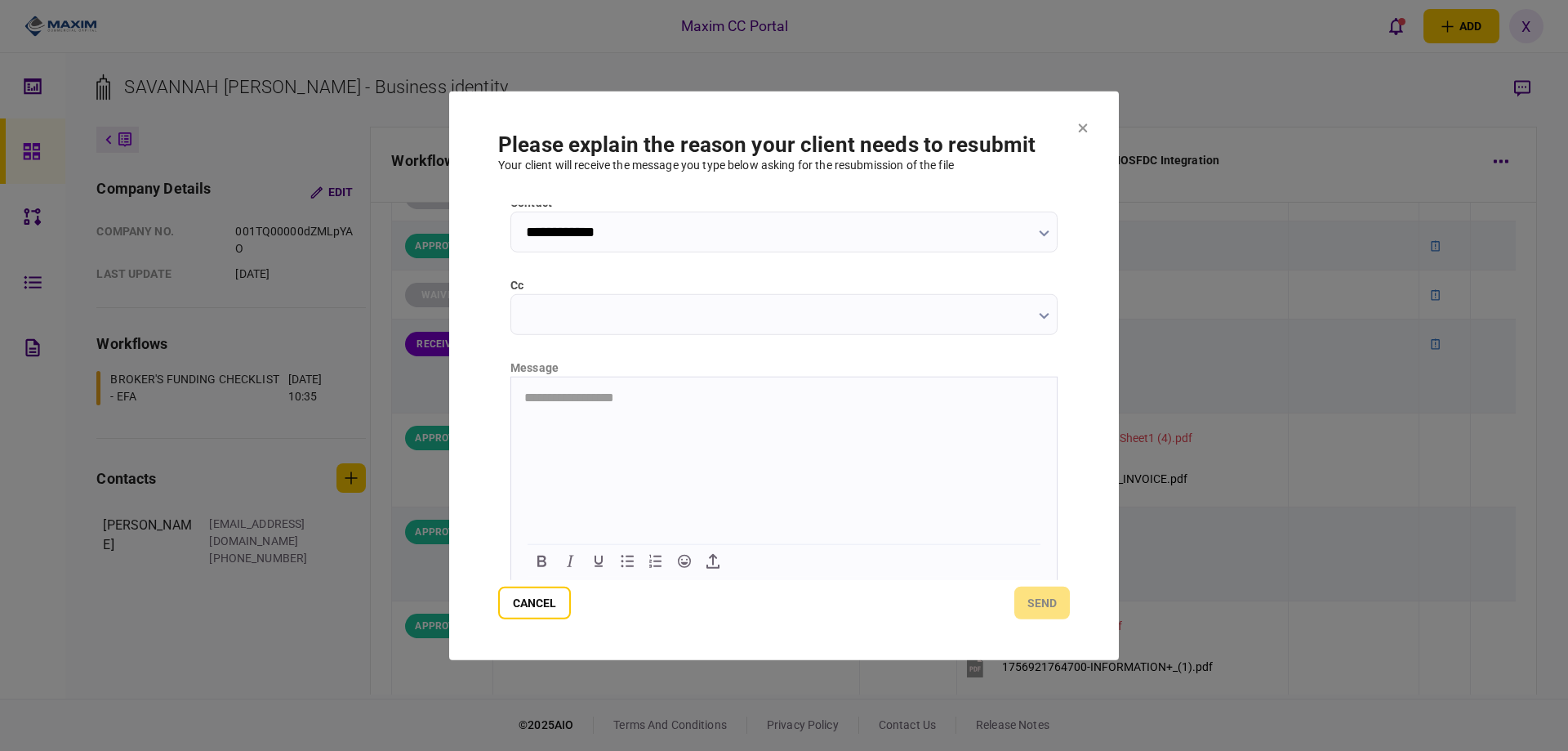
click at [657, 412] on html "**********" at bounding box center [784, 397] width 546 height 41
click at [1047, 603] on button "send" at bounding box center [1042, 603] width 55 height 33
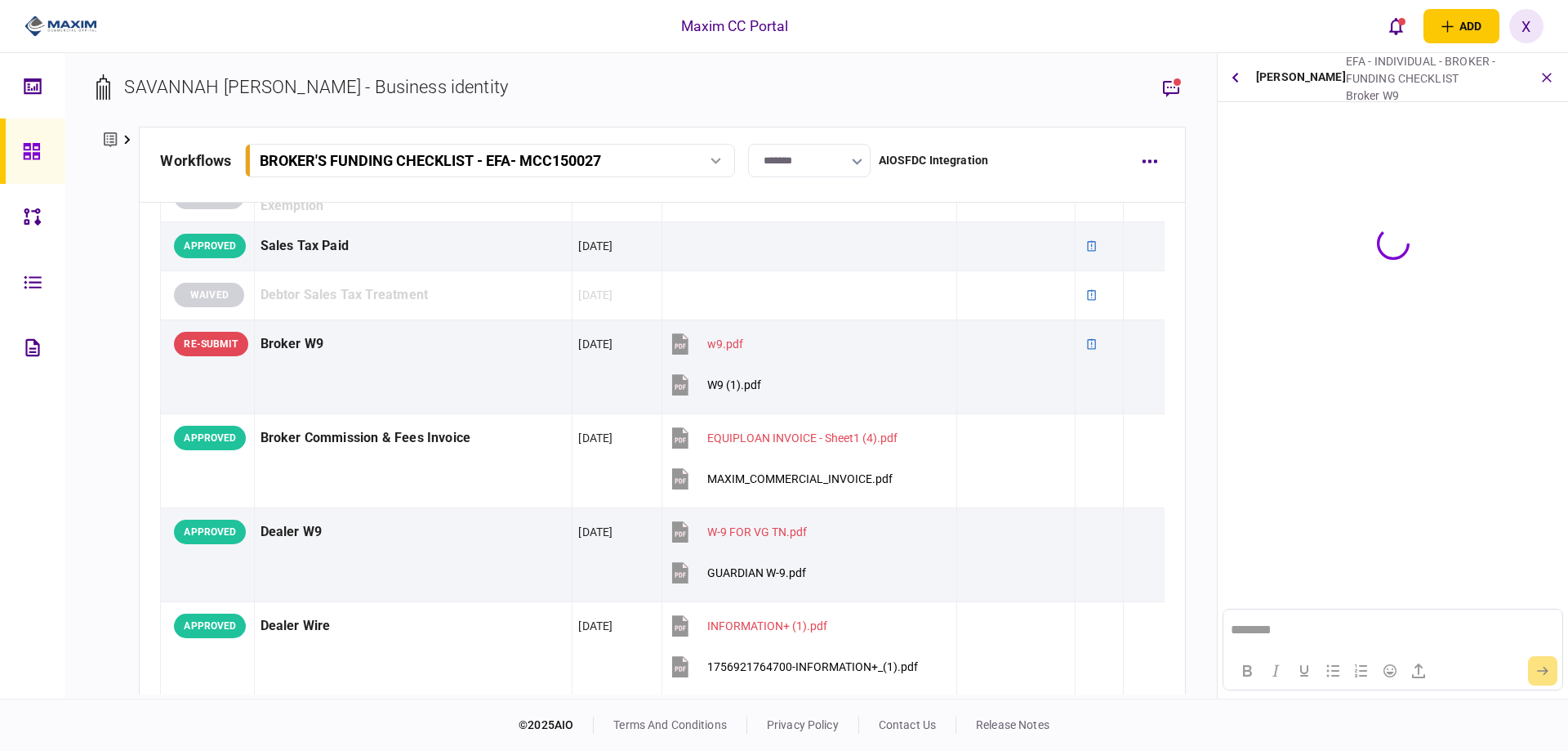
scroll to position [0, 0]
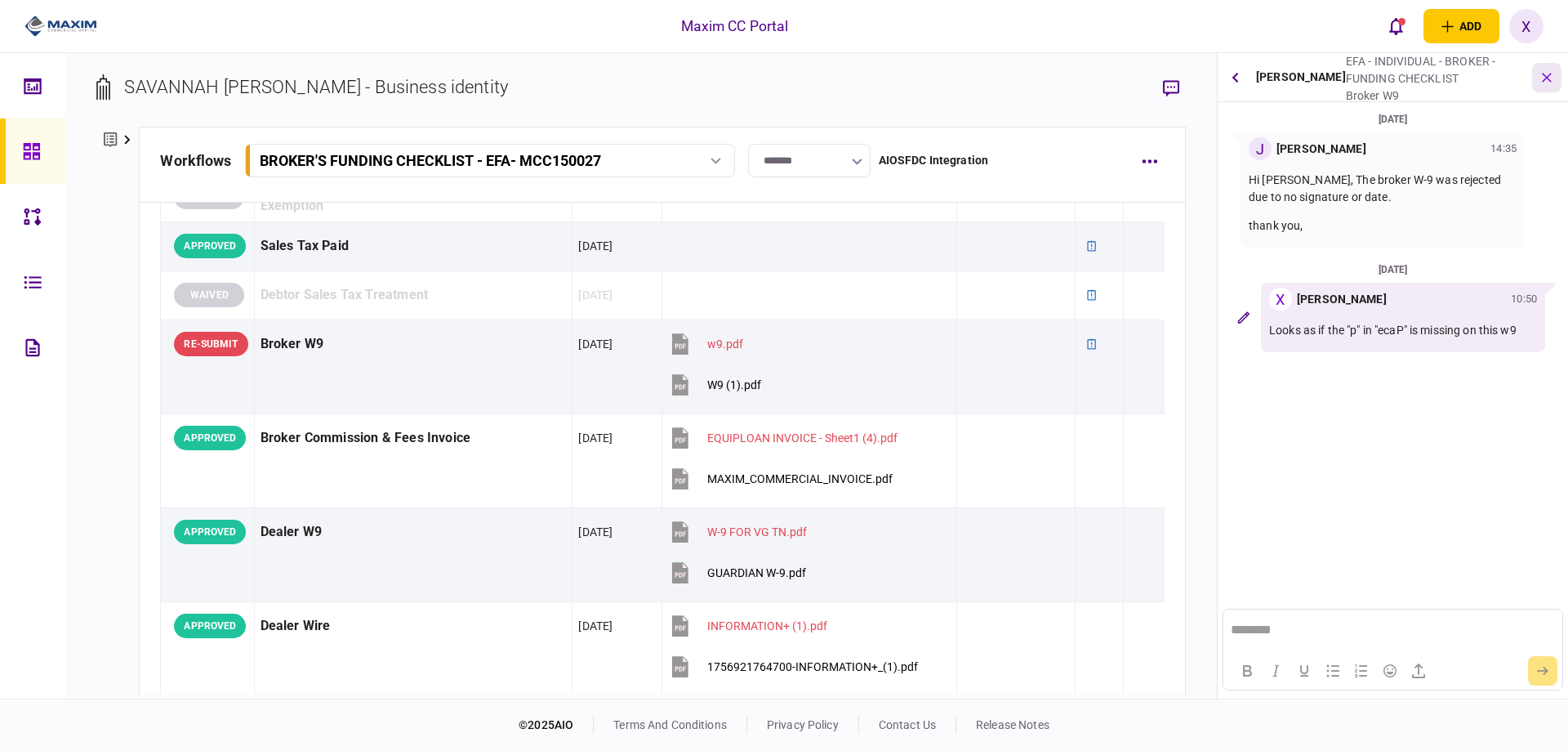
click at [1545, 86] on button "button" at bounding box center [1547, 78] width 29 height 29
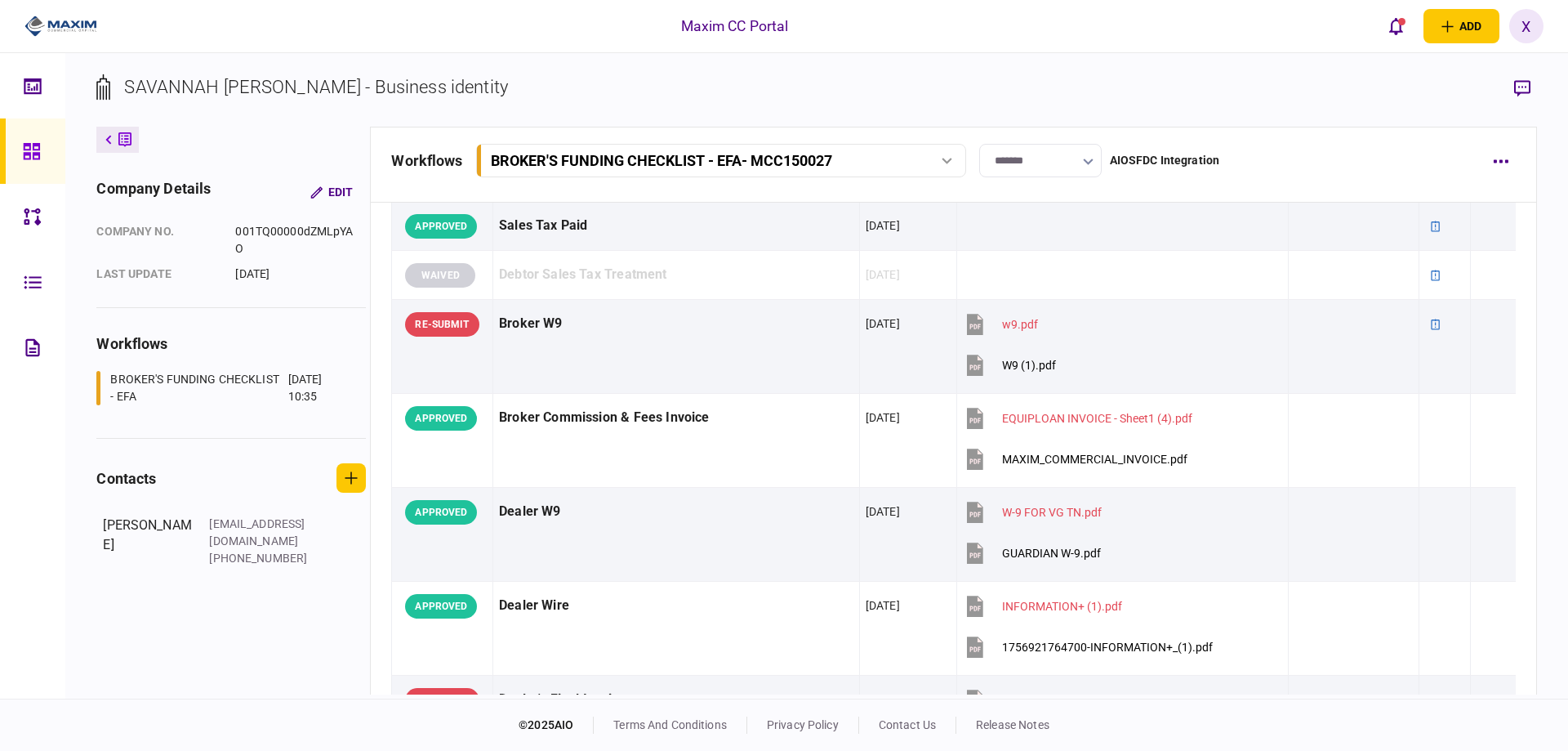
scroll to position [617, 0]
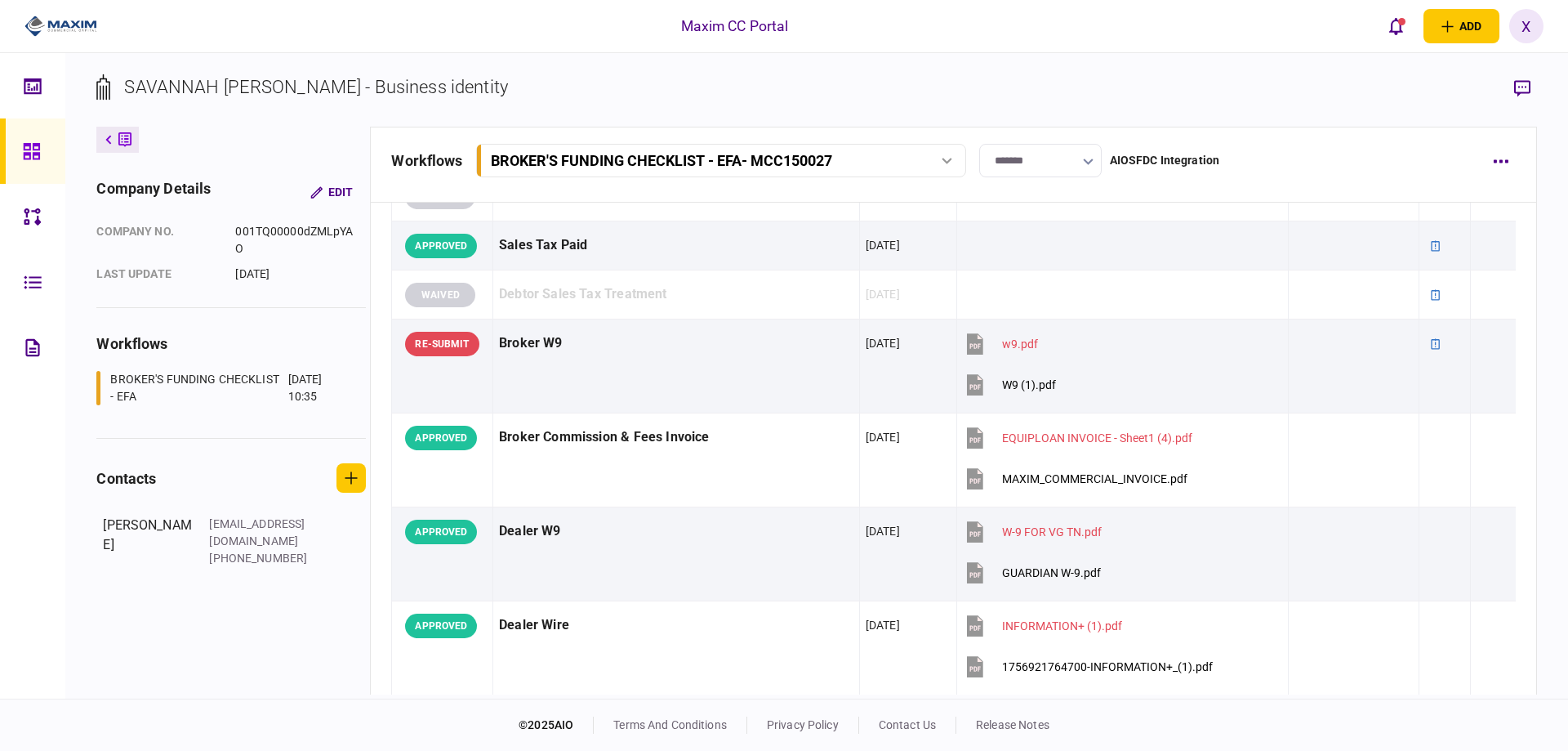
click at [42, 30] on img at bounding box center [61, 26] width 73 height 24
